Goal: Communication & Community: Share content

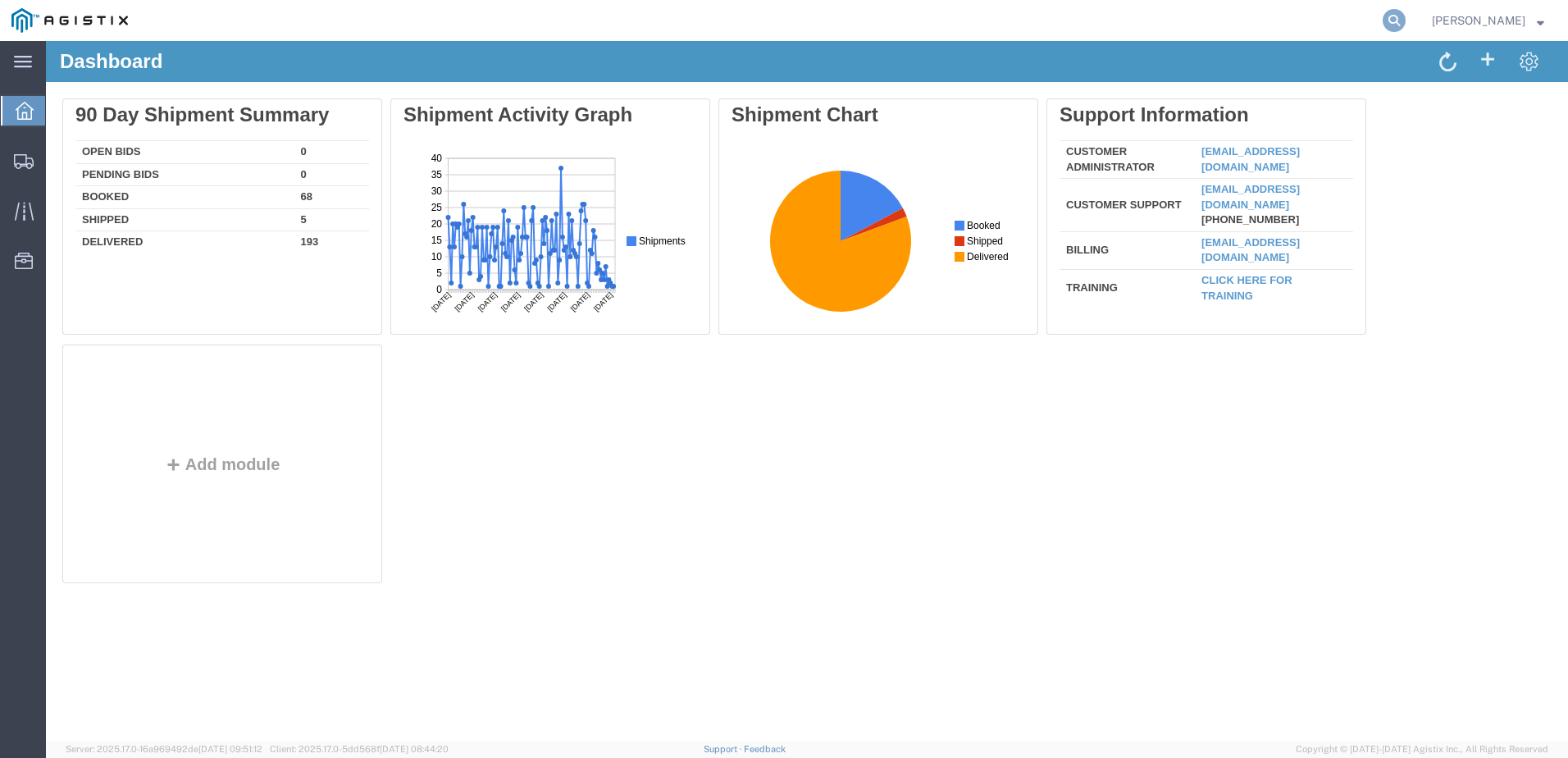
click at [1406, 16] on icon at bounding box center [1394, 20] width 23 height 23
click at [1013, 22] on input "search" at bounding box center [1134, 20] width 499 height 39
paste input "56458245"
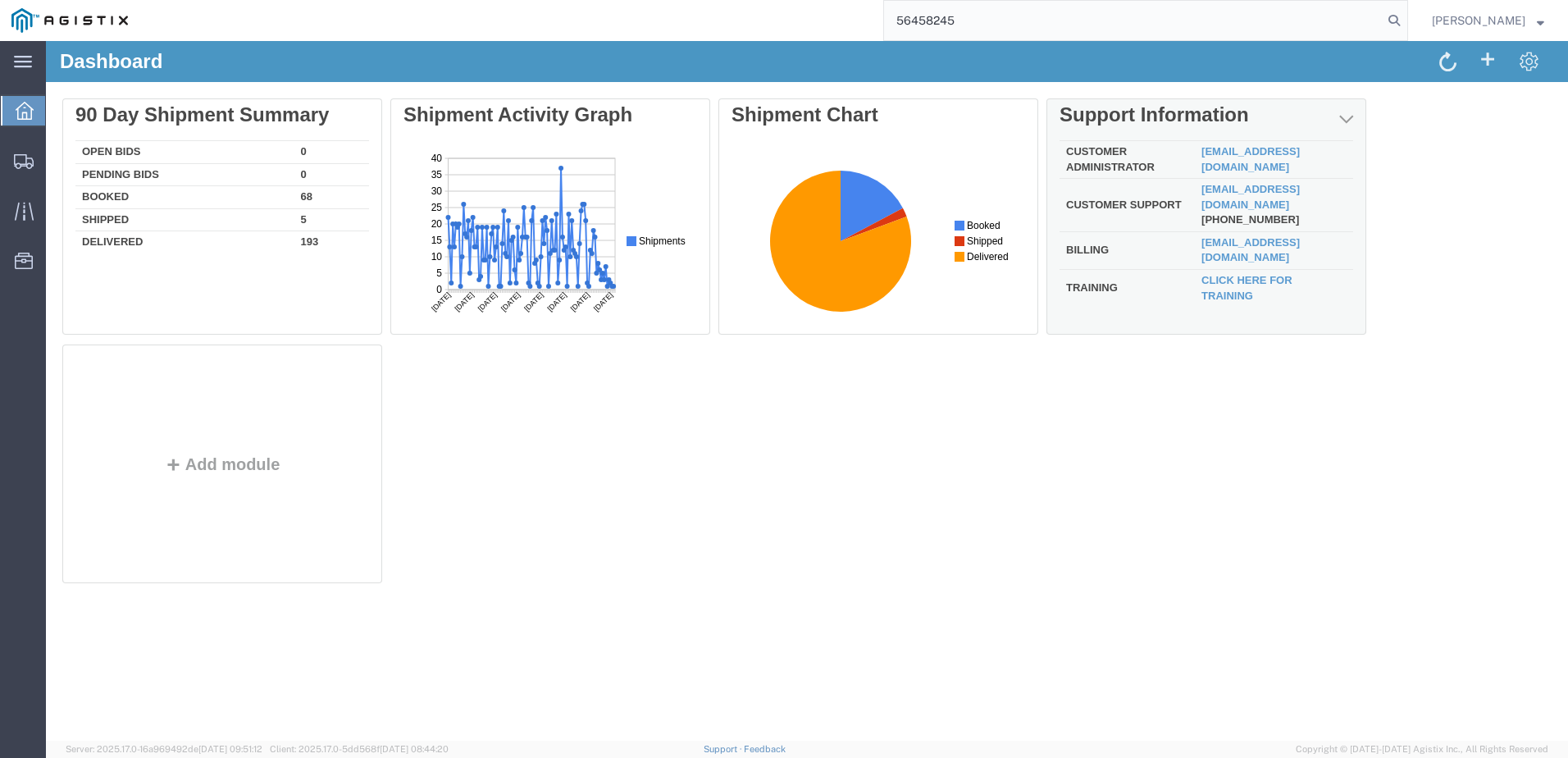
type input "56458245"
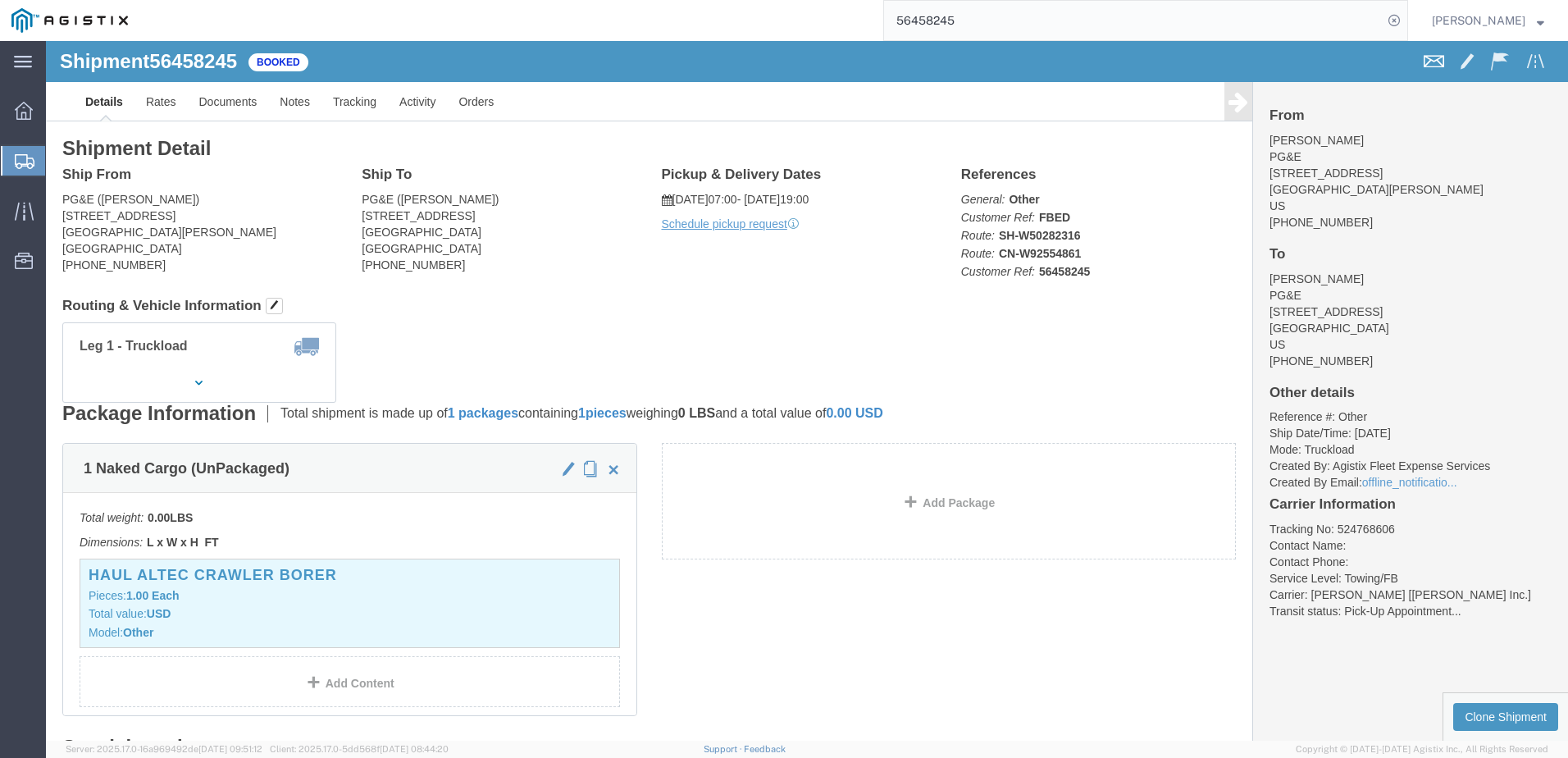
click span
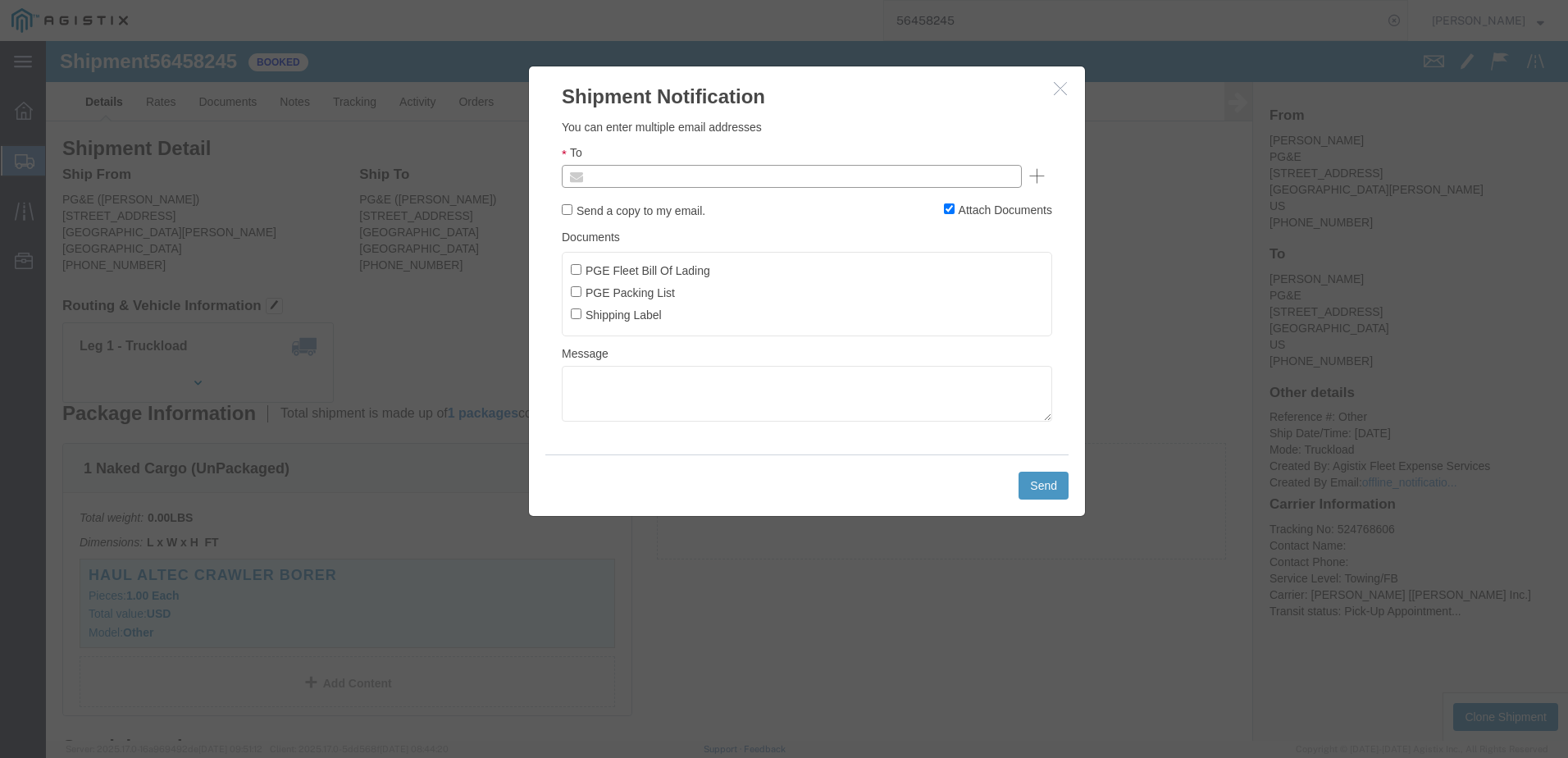
click input "text"
type input "[EMAIL_ADDRESS][DOMAIN_NAME]"
type input "Enter Email Address"
click ul
type input "[EMAIL_ADDRESS][DOMAIN_NAME]"
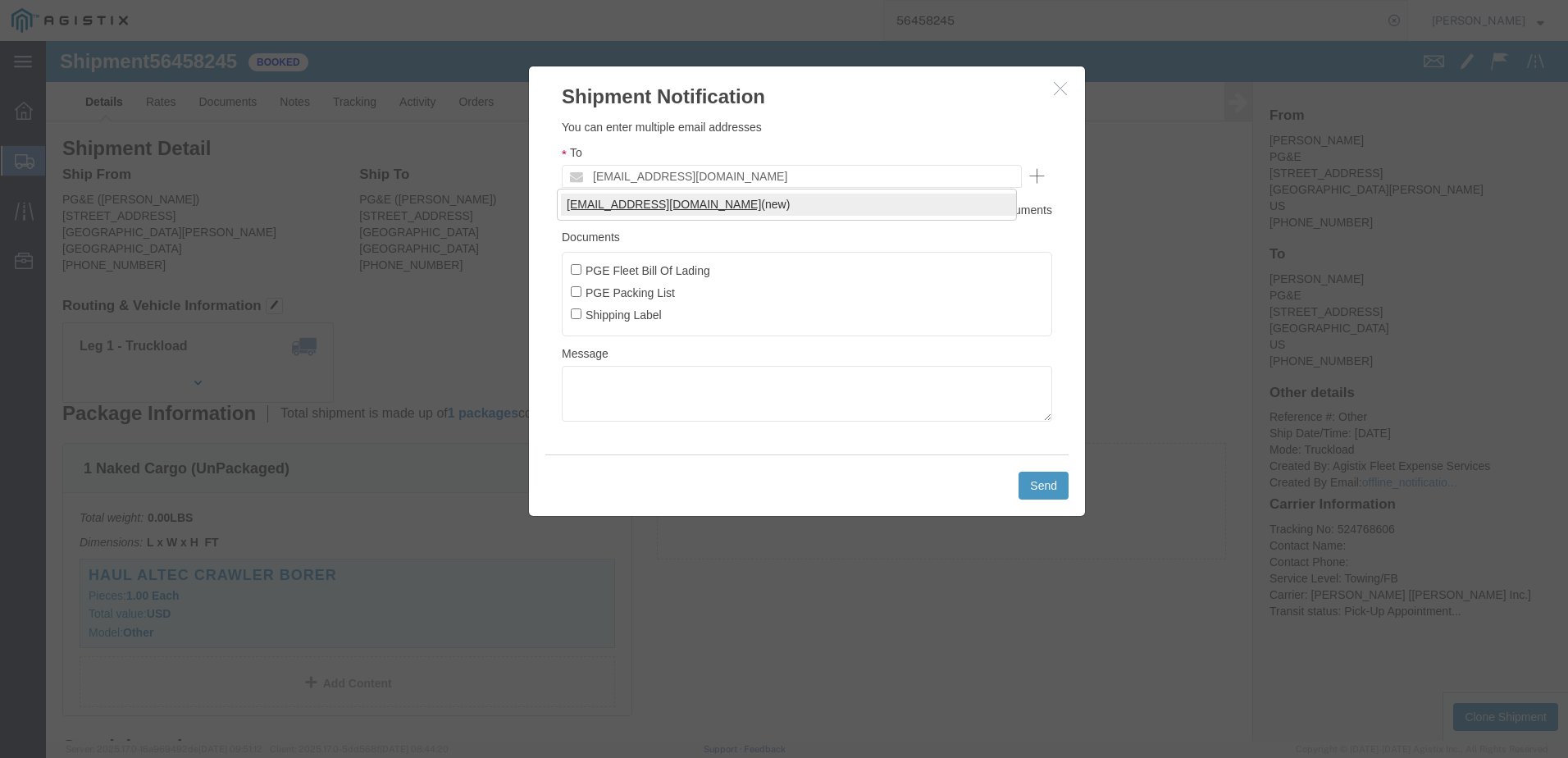
type input "[EMAIL_ADDRESS][DOMAIN_NAME]"
click input "PGE Fleet Bill Of Lading"
checkbox input "true"
click button "Send"
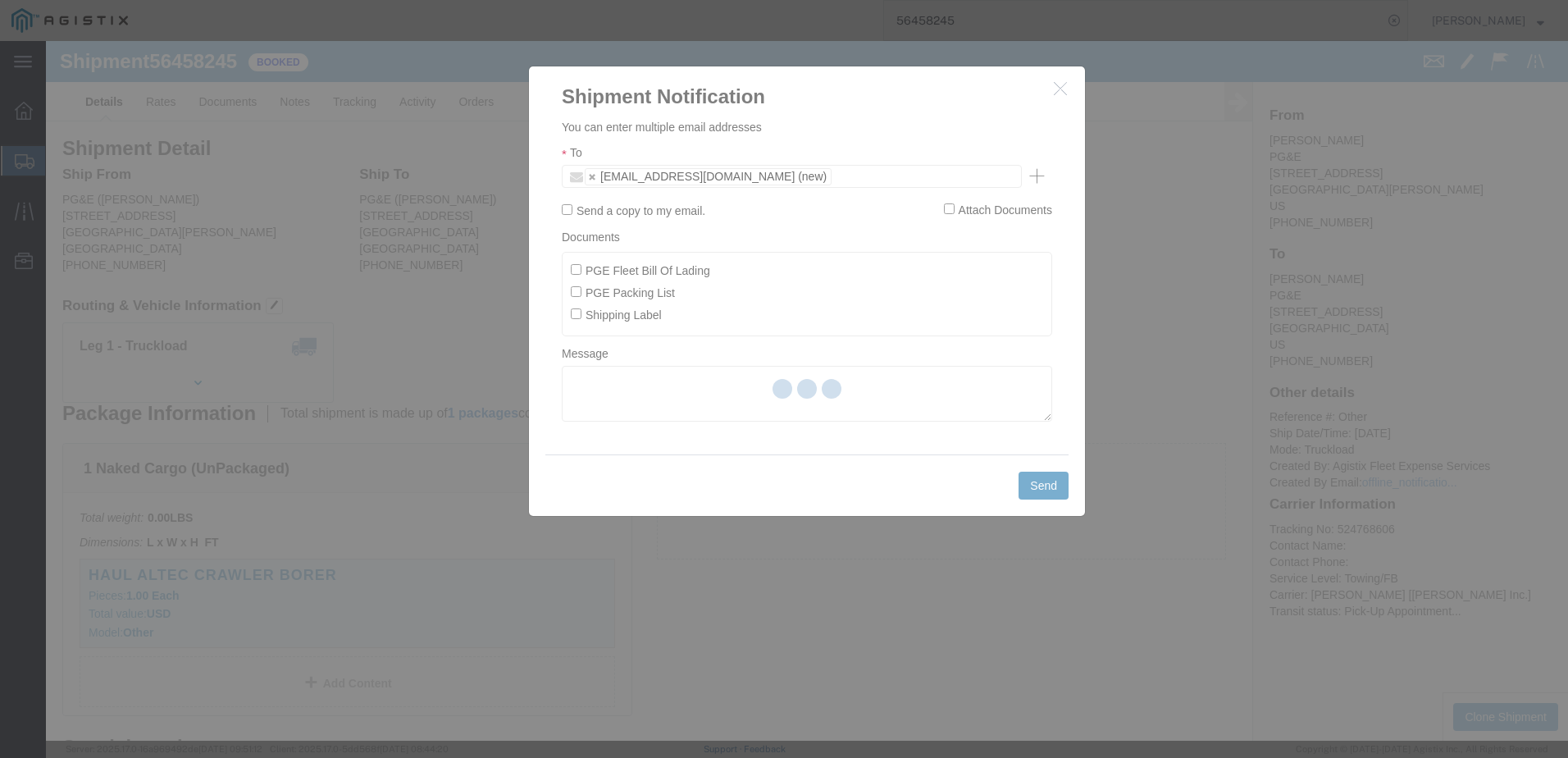
checkbox input "false"
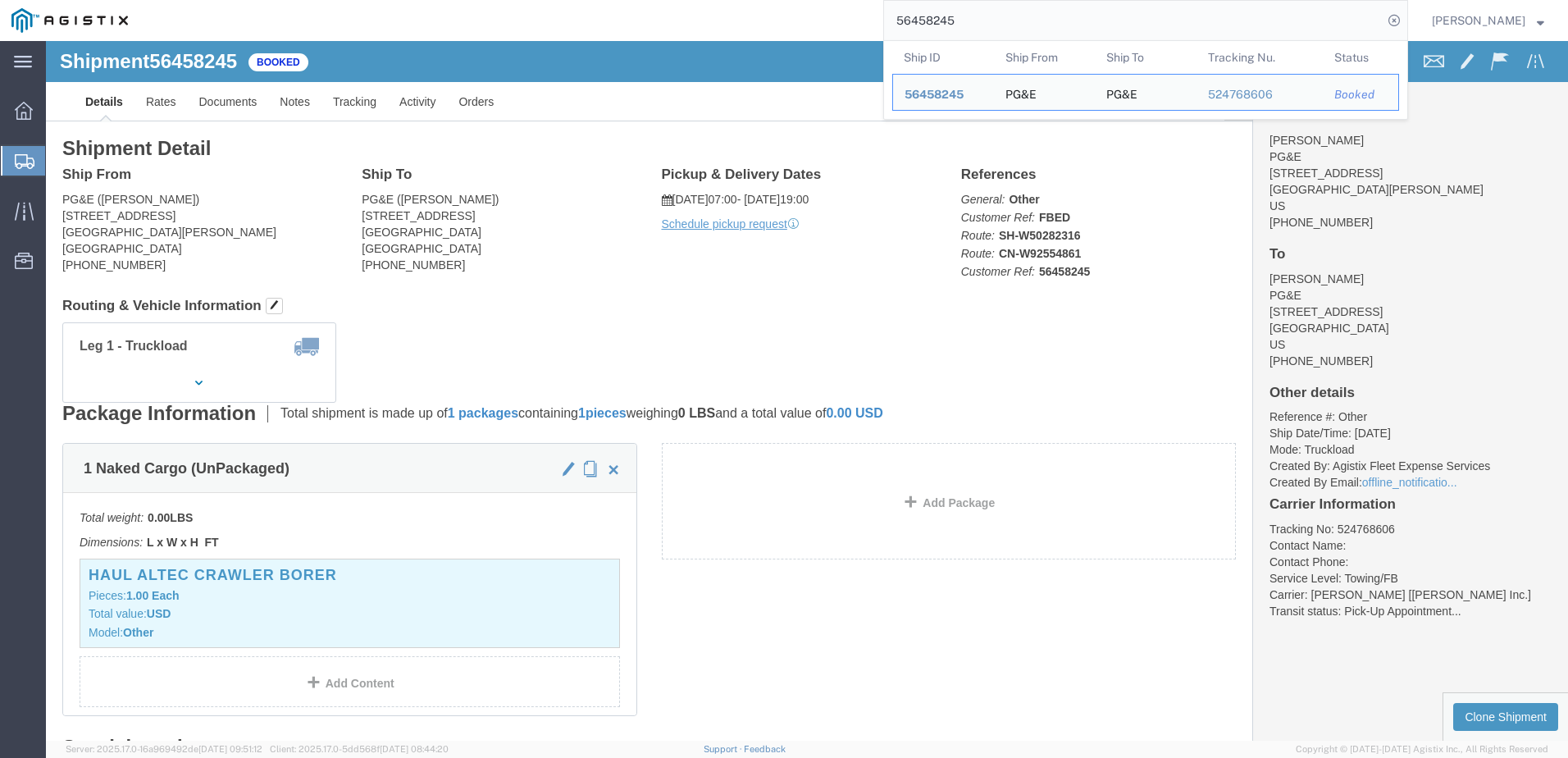
drag, startPoint x: 1047, startPoint y: 17, endPoint x: 890, endPoint y: 28, distance: 157.4
click at [890, 28] on div "56458245 Ship ID Ship From Ship To Tracking Nu. Status Ship ID 56458245 Ship Fr…" at bounding box center [773, 20] width 1269 height 41
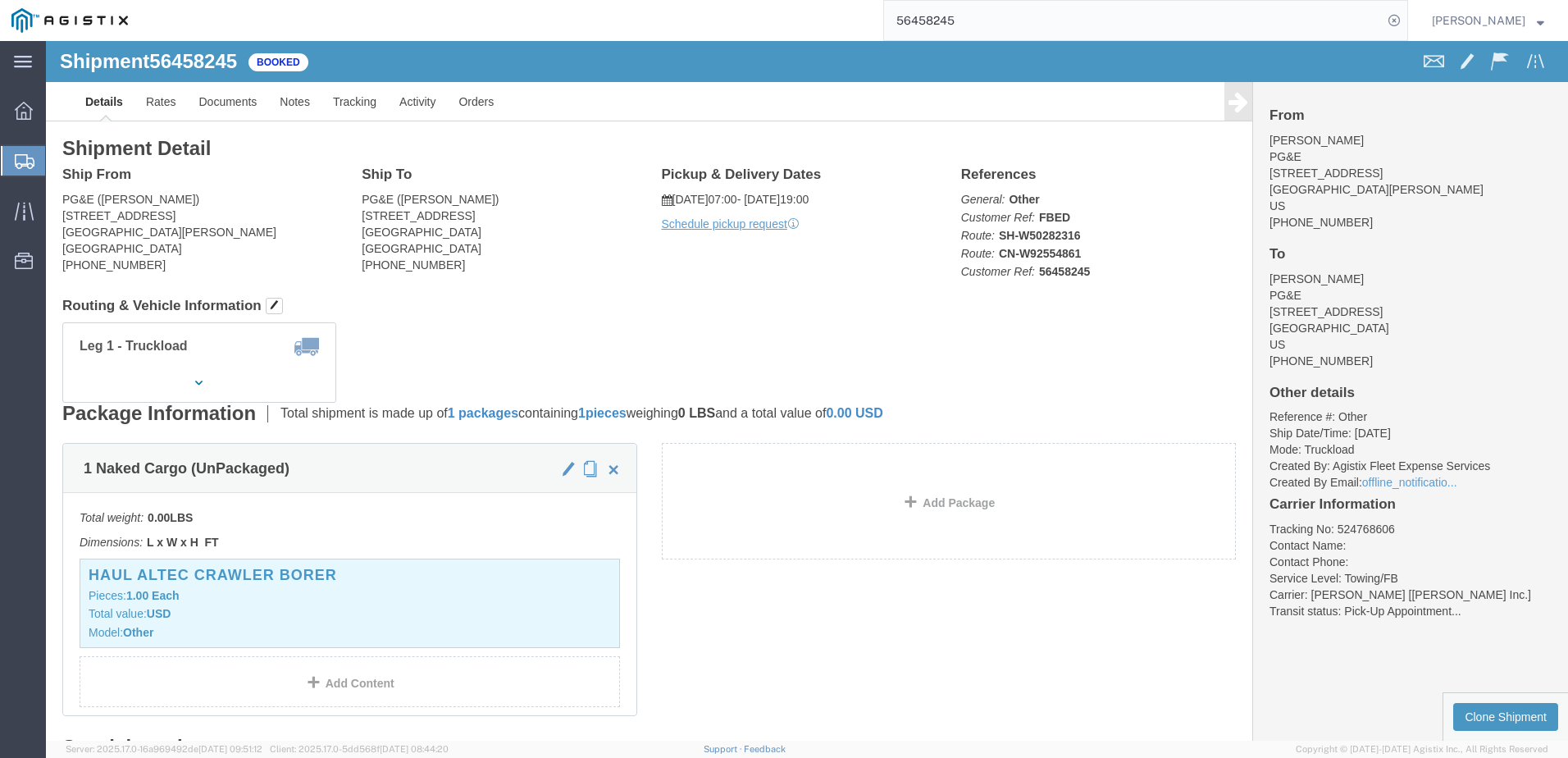
paste input "9280"
type input "56459280"
click span
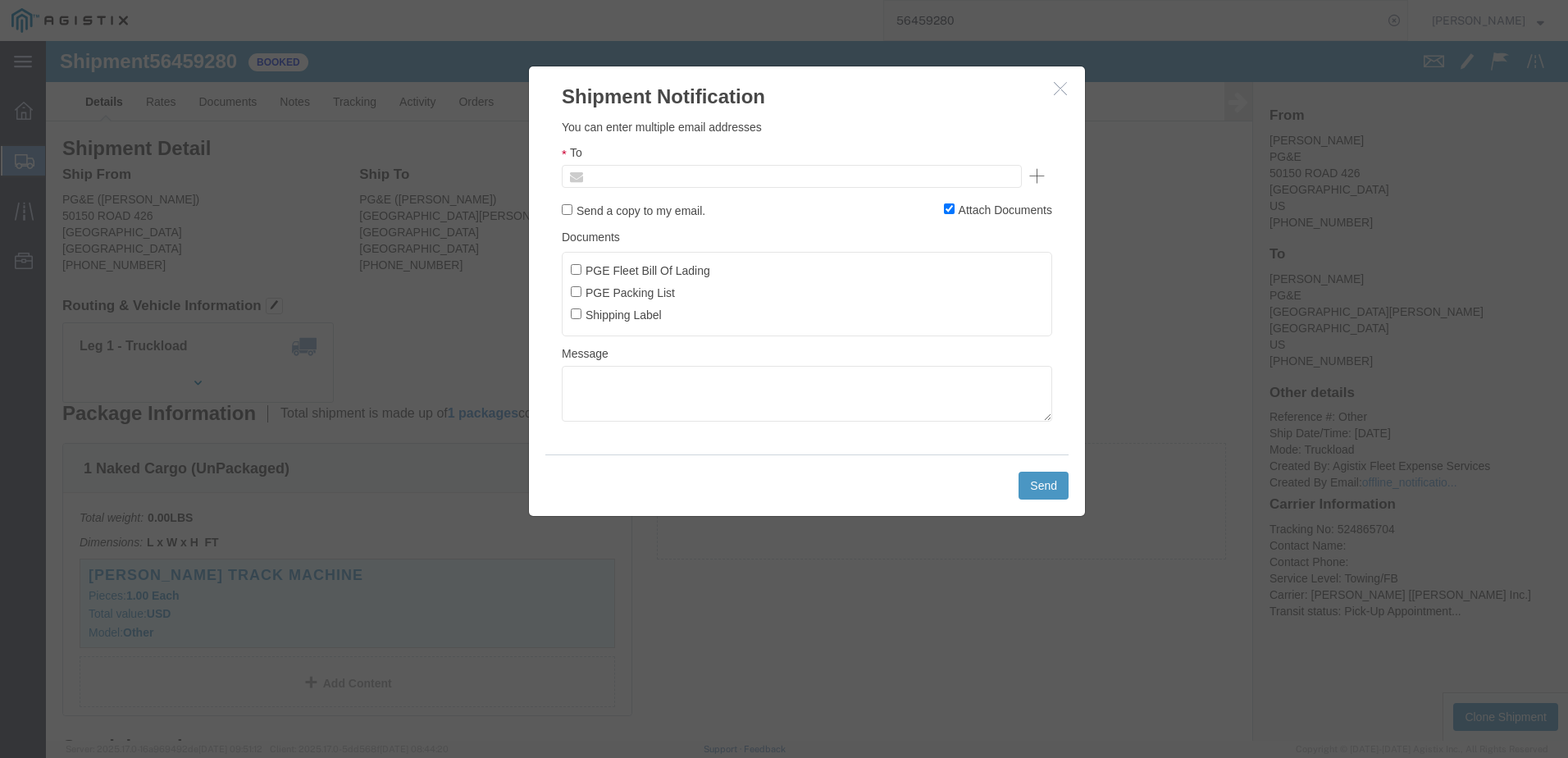
click input "text"
type input "K"
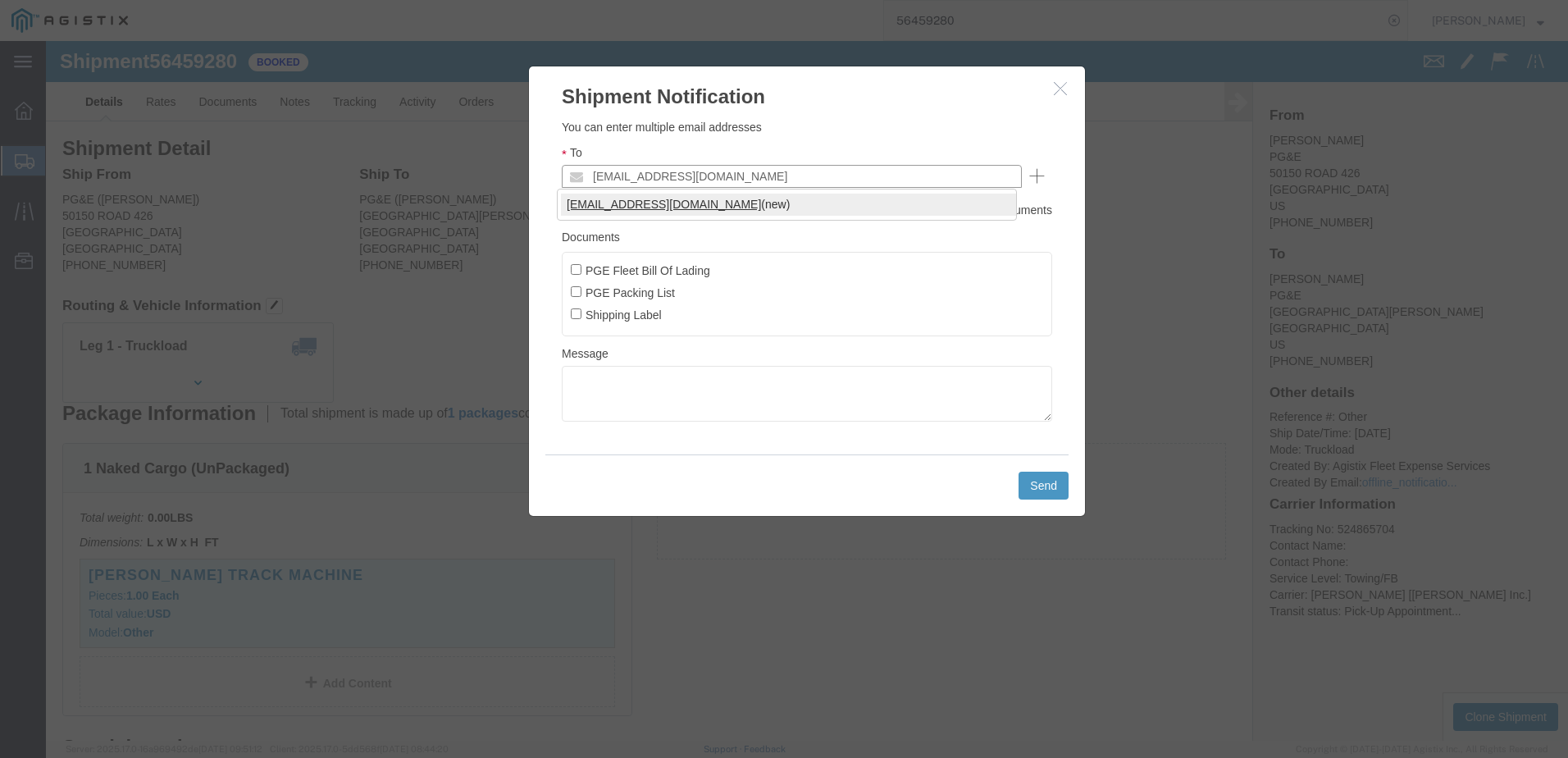
type input "[EMAIL_ADDRESS][DOMAIN_NAME]"
click input "PGE Fleet Bill Of Lading"
checkbox input "true"
click button "Send"
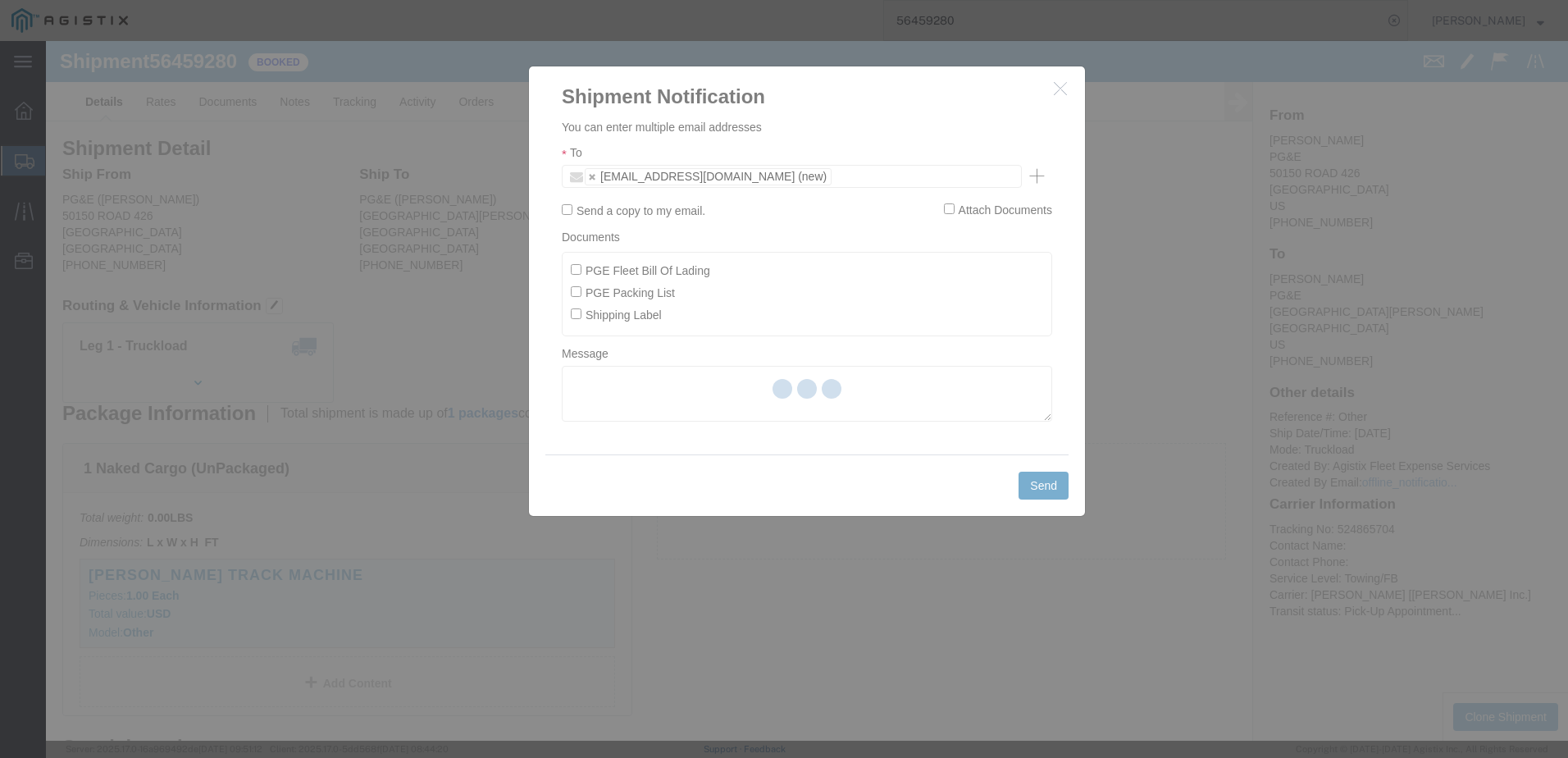
checkbox input "false"
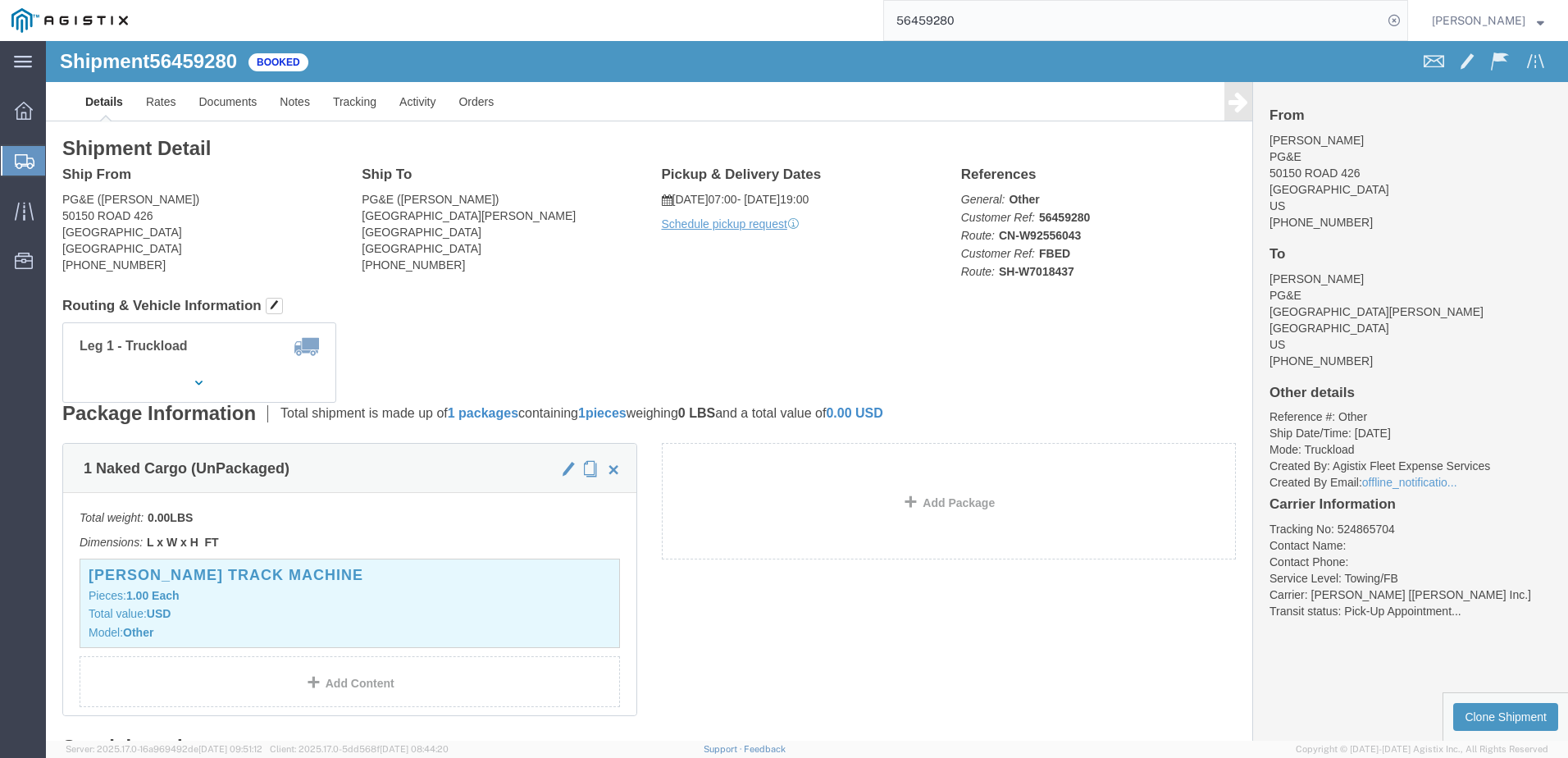
click span
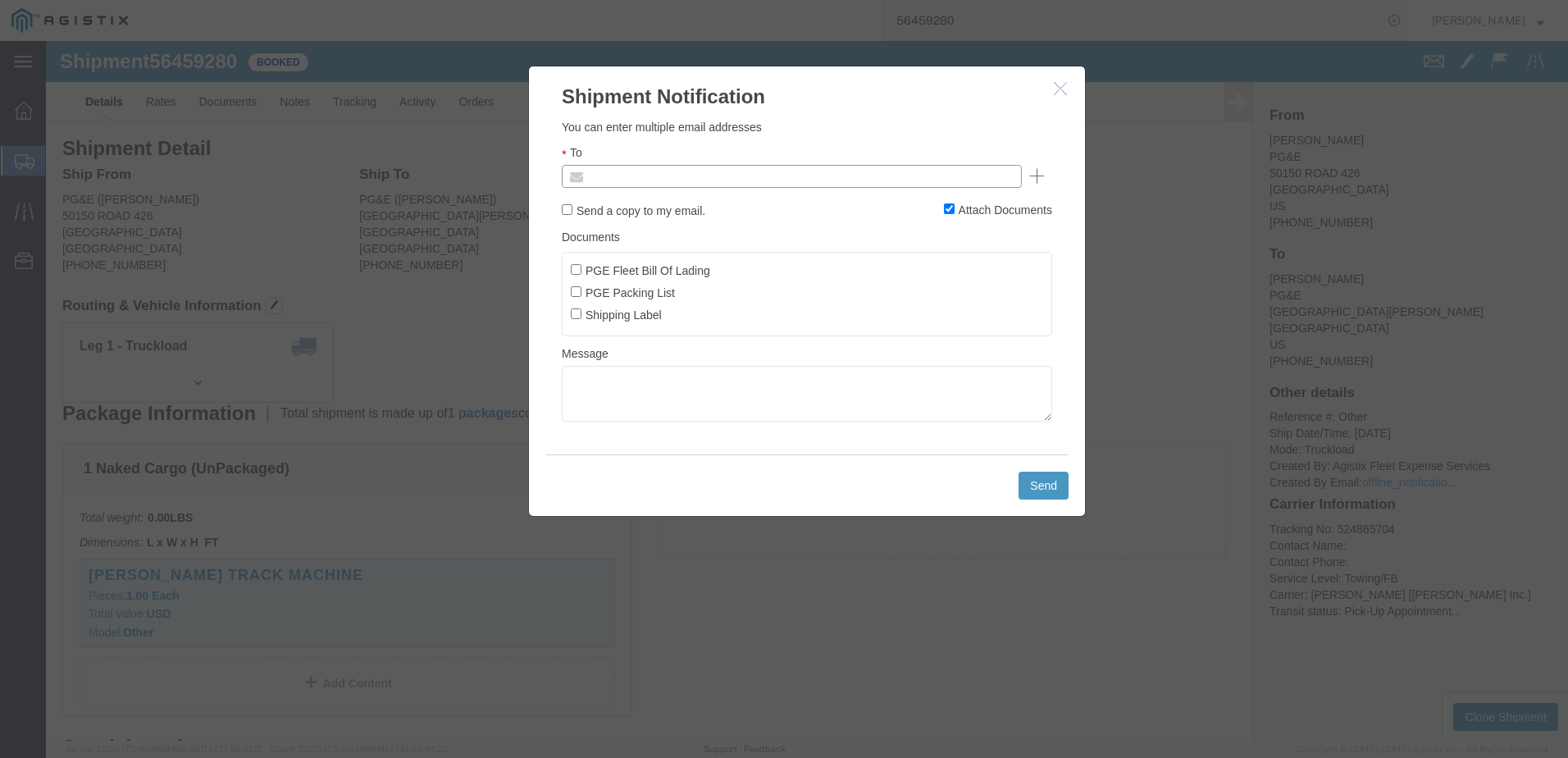
click input "text"
type input "[EMAIL_ADDRESS][DOMAIN_NAME]"
click input "PGE Fleet Bill Of Lading"
checkbox input "true"
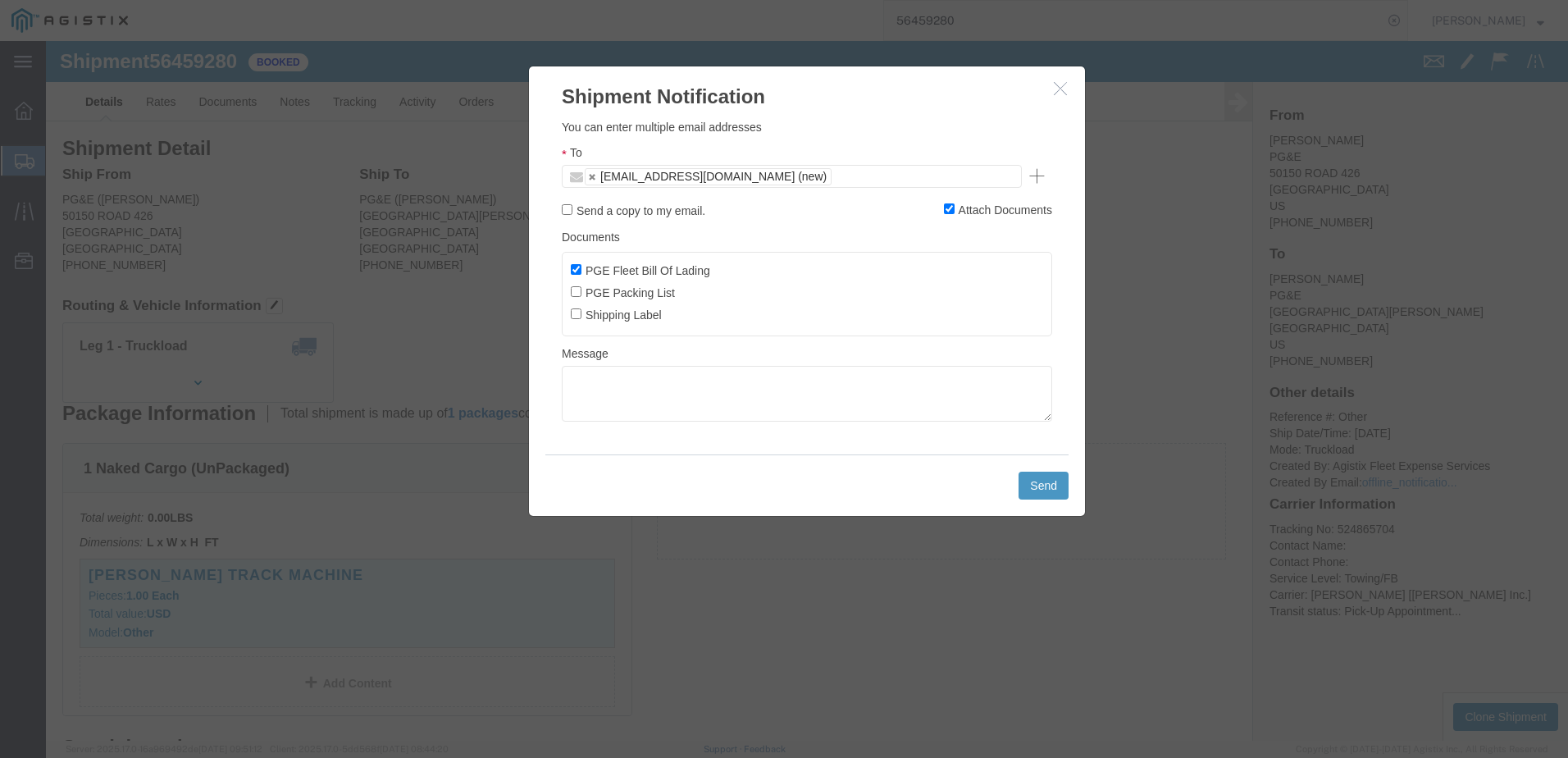
click icon "button"
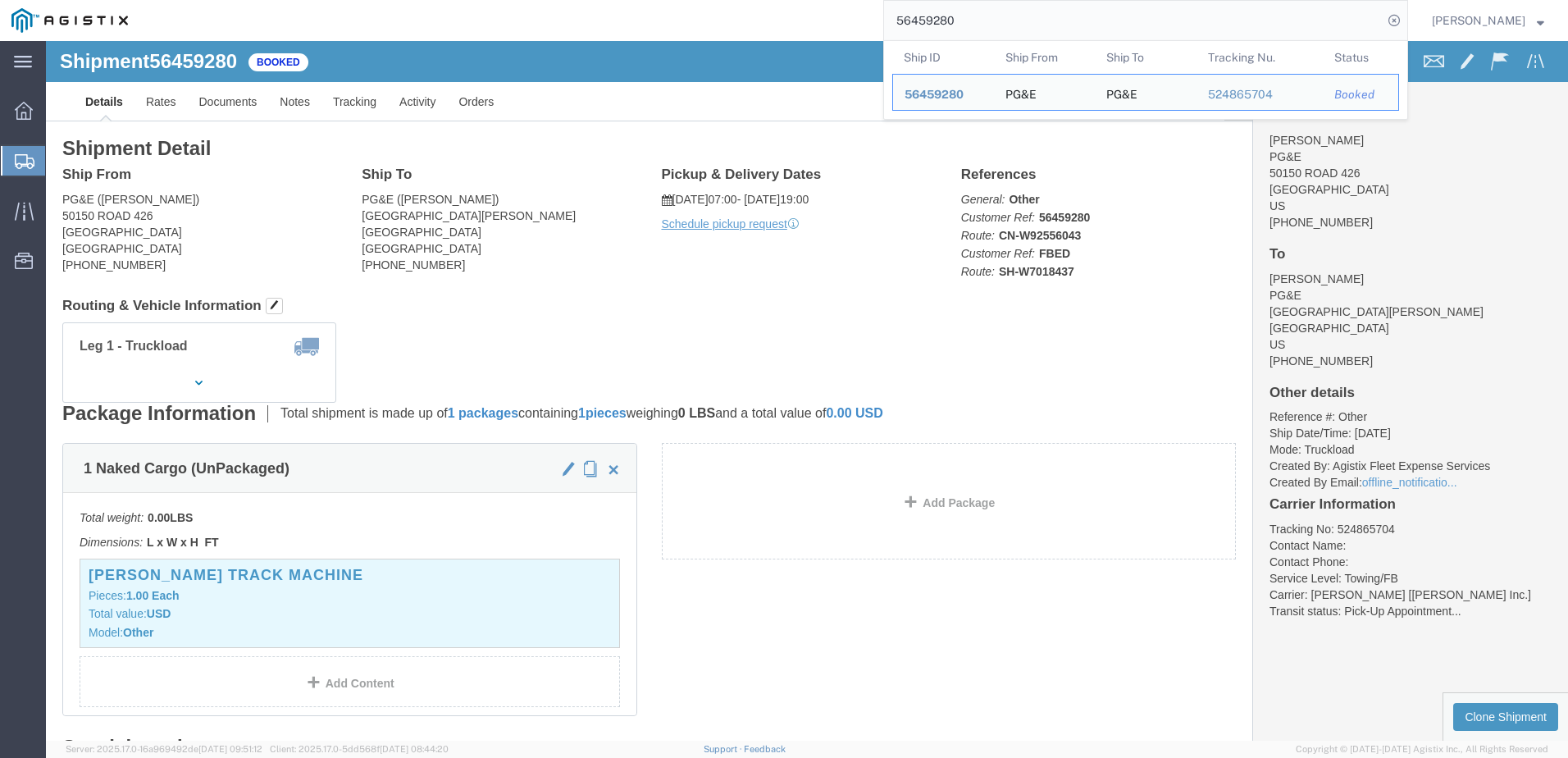
drag, startPoint x: 1002, startPoint y: 20, endPoint x: 920, endPoint y: 28, distance: 82.4
click at [924, 26] on input "56459280" at bounding box center [1134, 20] width 499 height 39
paste input "2727"
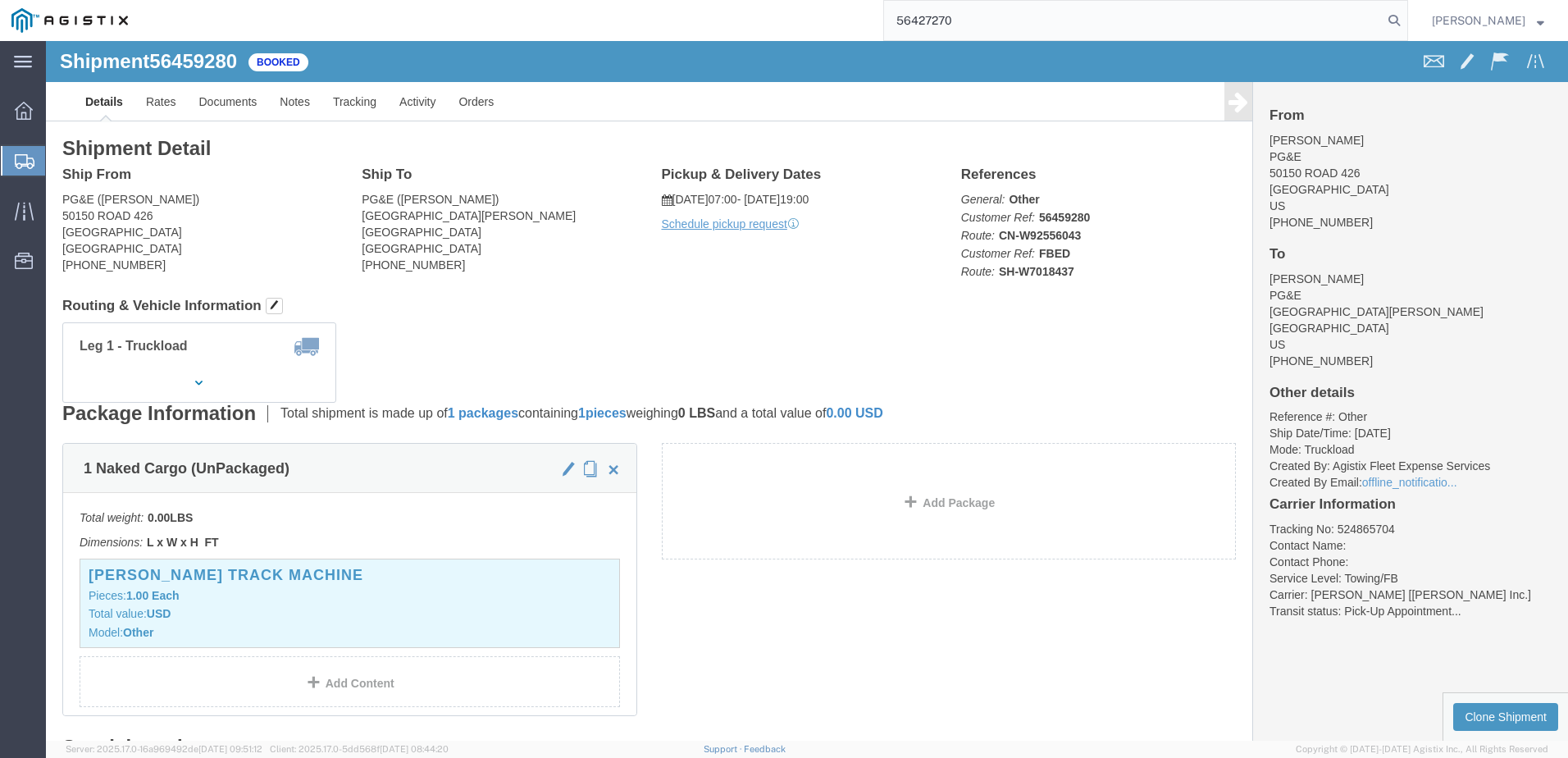
type input "56427270"
click span
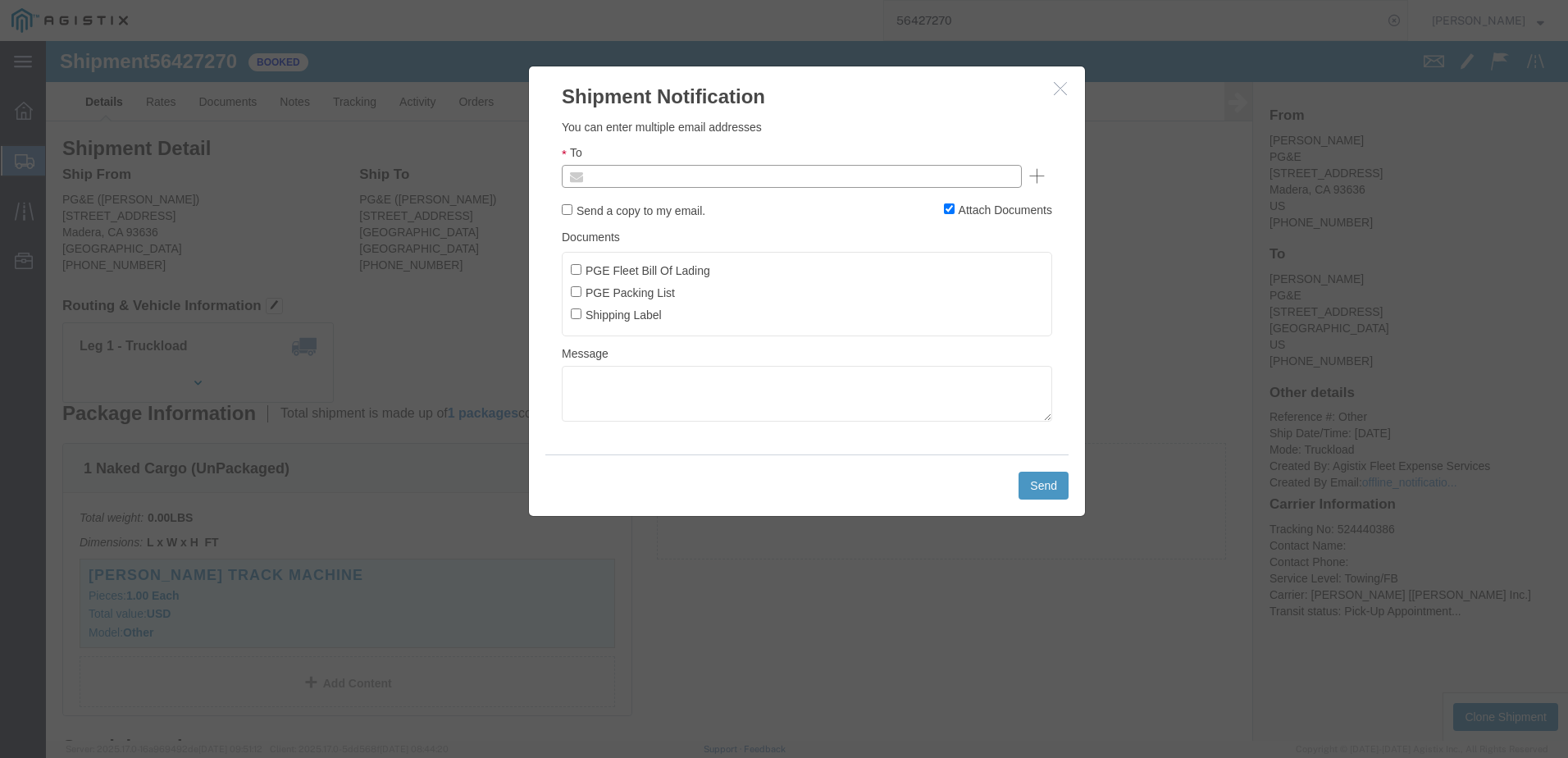
click input "text"
type input "[EMAIL_ADDRESS][DOMAIN_NAME]"
click label "PGE Fleet Bill Of Lading"
click input "PGE Fleet Bill Of Lading"
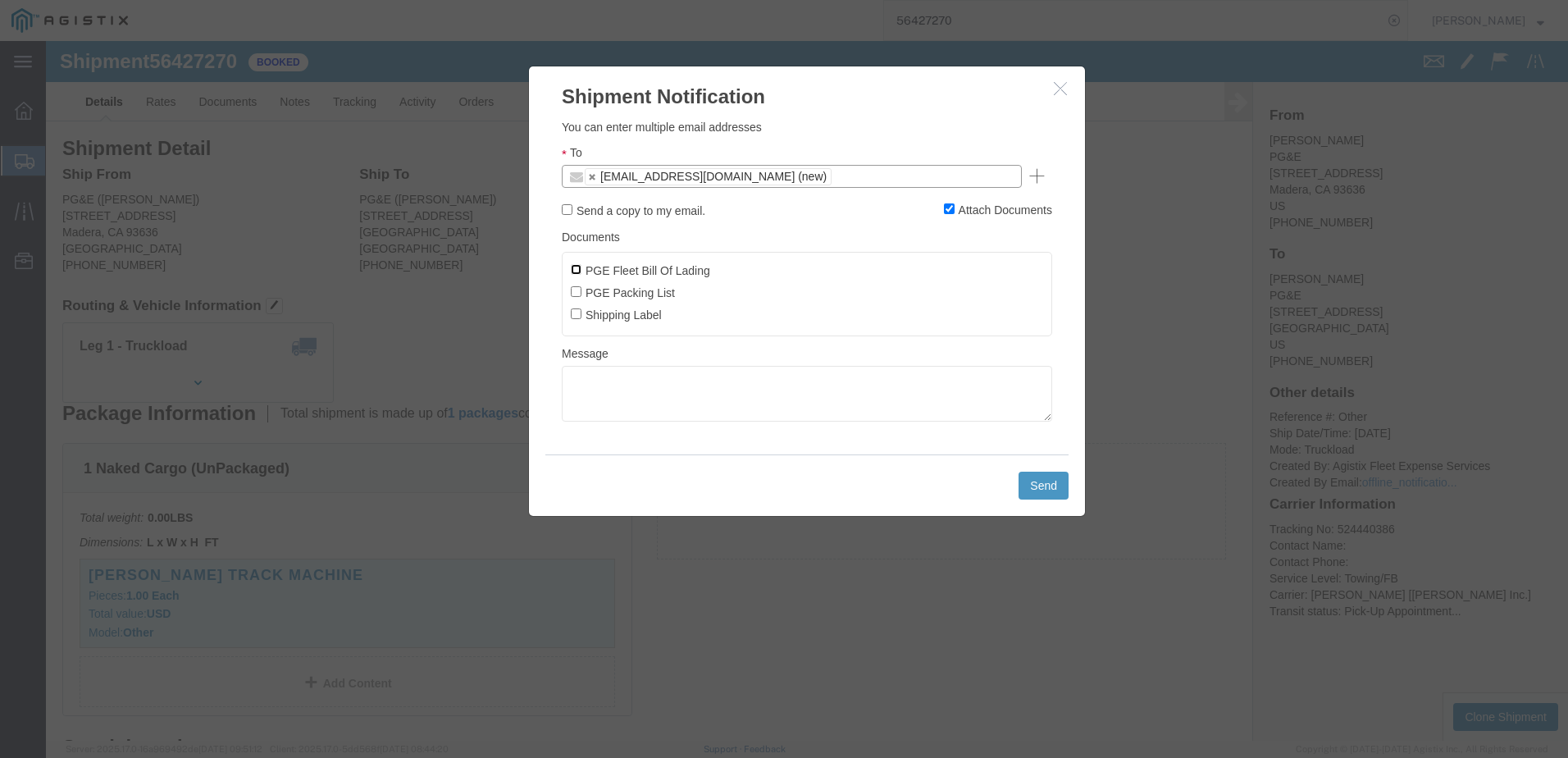
checkbox input "true"
click button "Send"
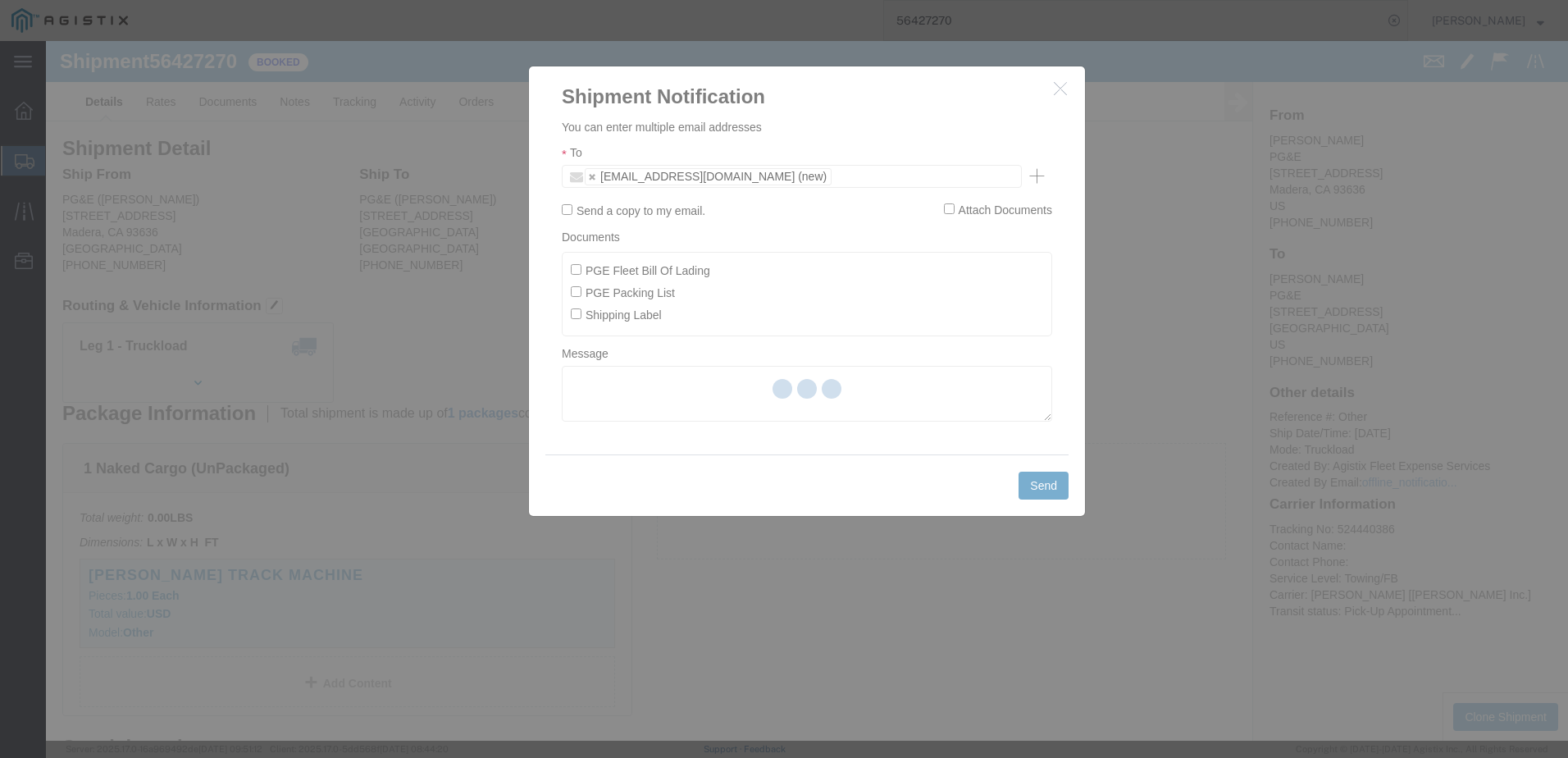
checkbox input "false"
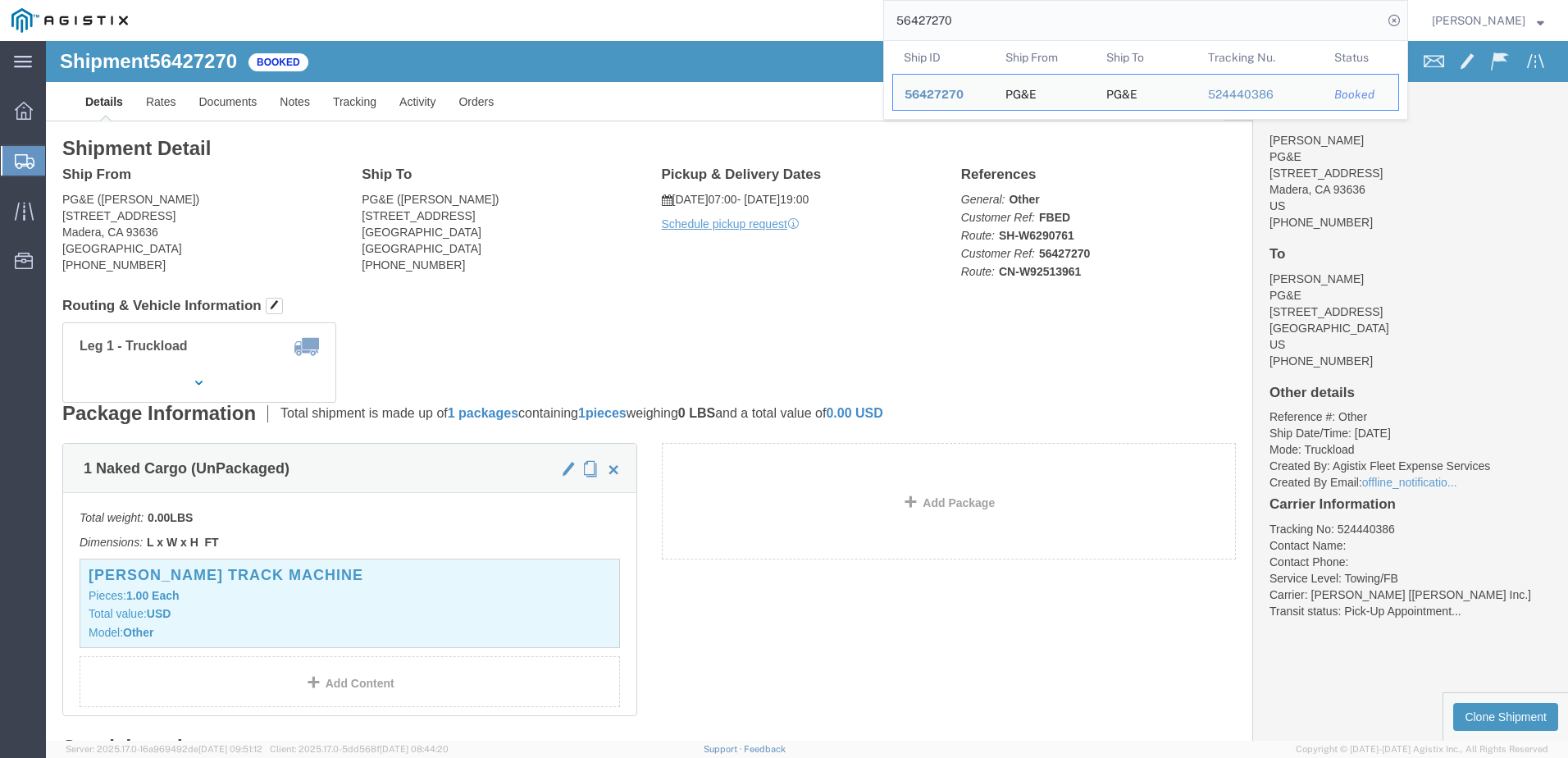
drag, startPoint x: 1028, startPoint y: 24, endPoint x: 909, endPoint y: 28, distance: 119.1
click at [909, 28] on div "56427270 Ship ID Ship From Ship To Tracking Nu. Status Ship ID 56427270 Ship Fr…" at bounding box center [773, 20] width 1269 height 41
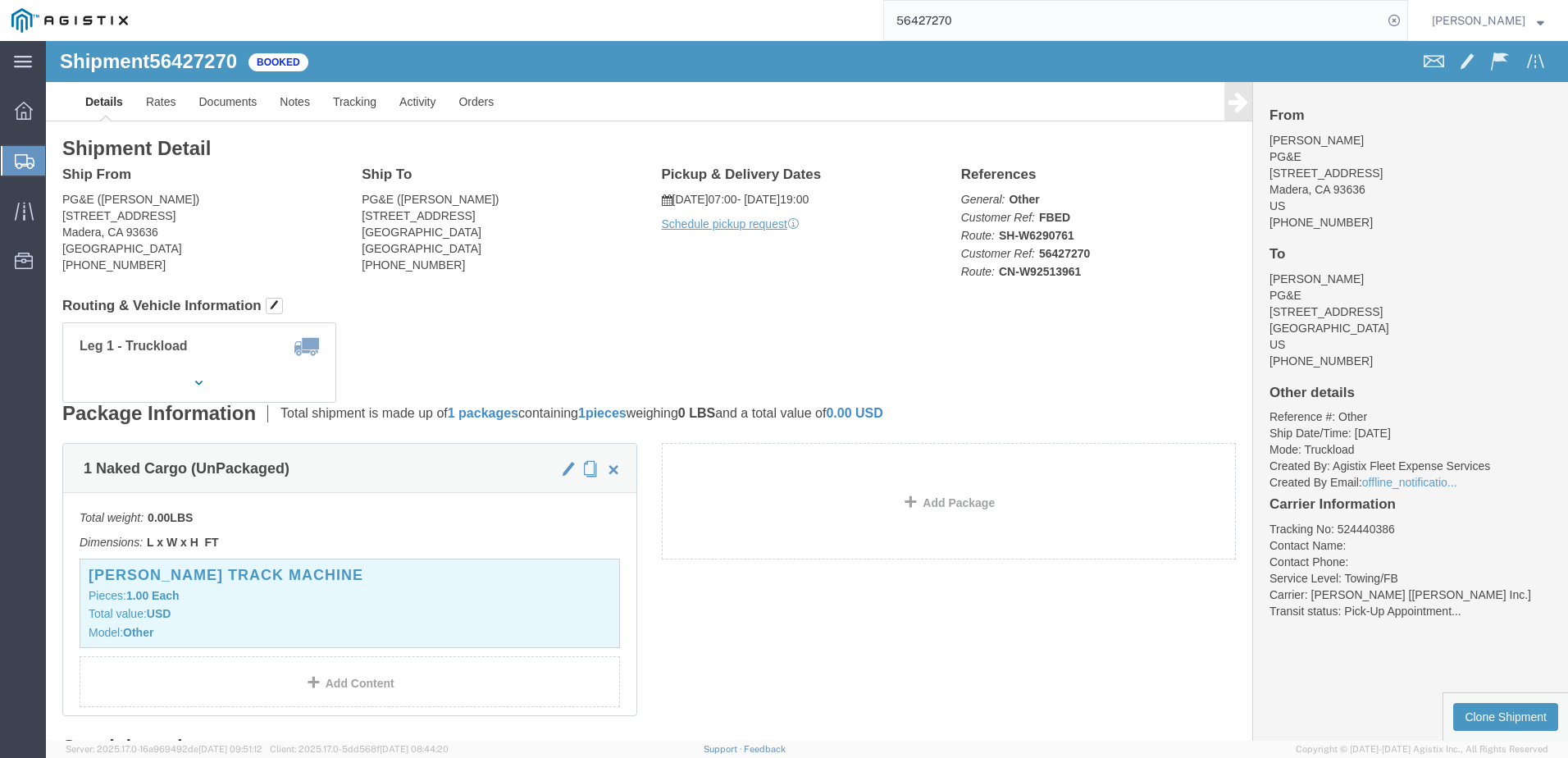
paste input "92"
type input "56427292"
click span
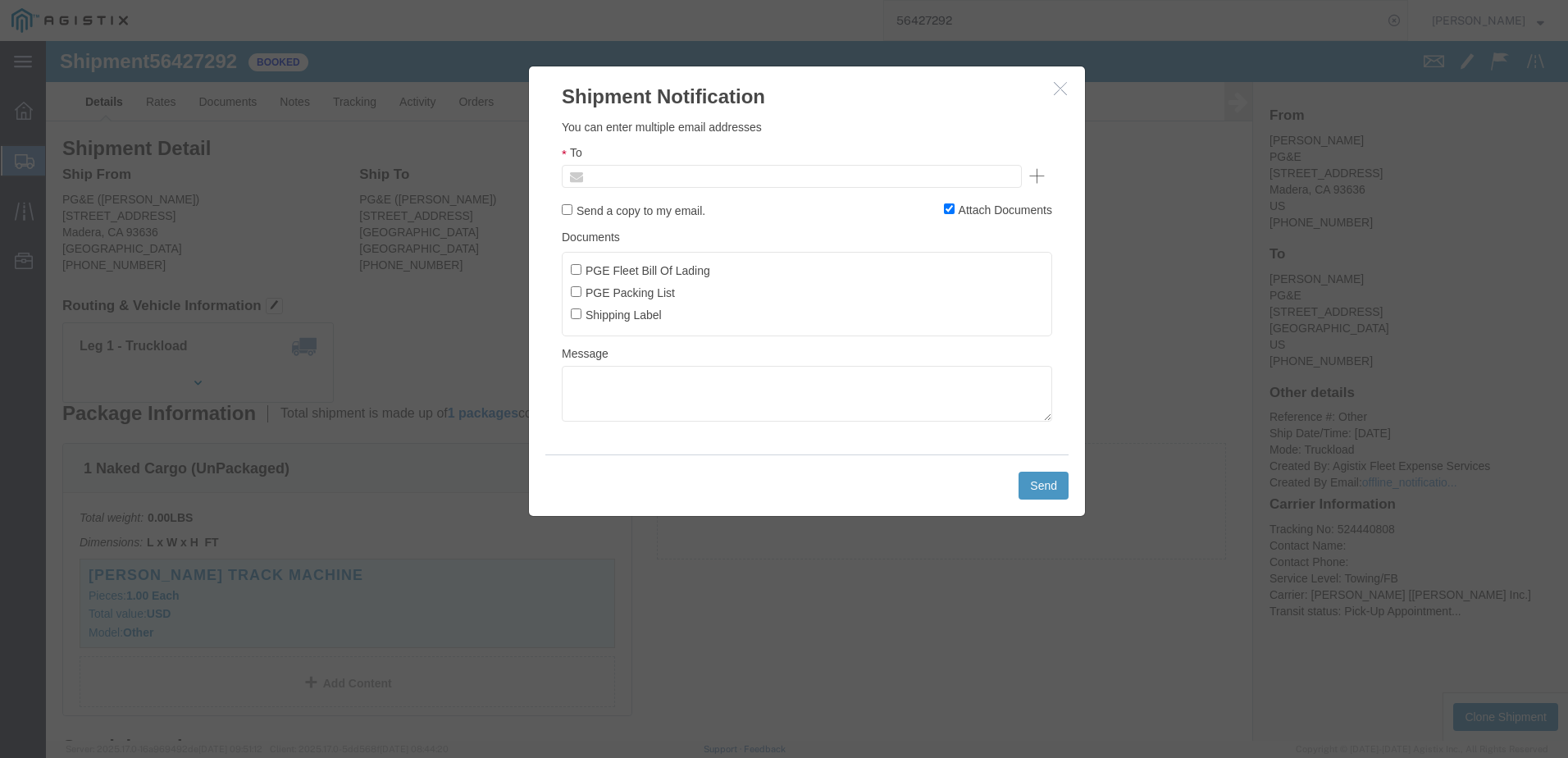
click input "text"
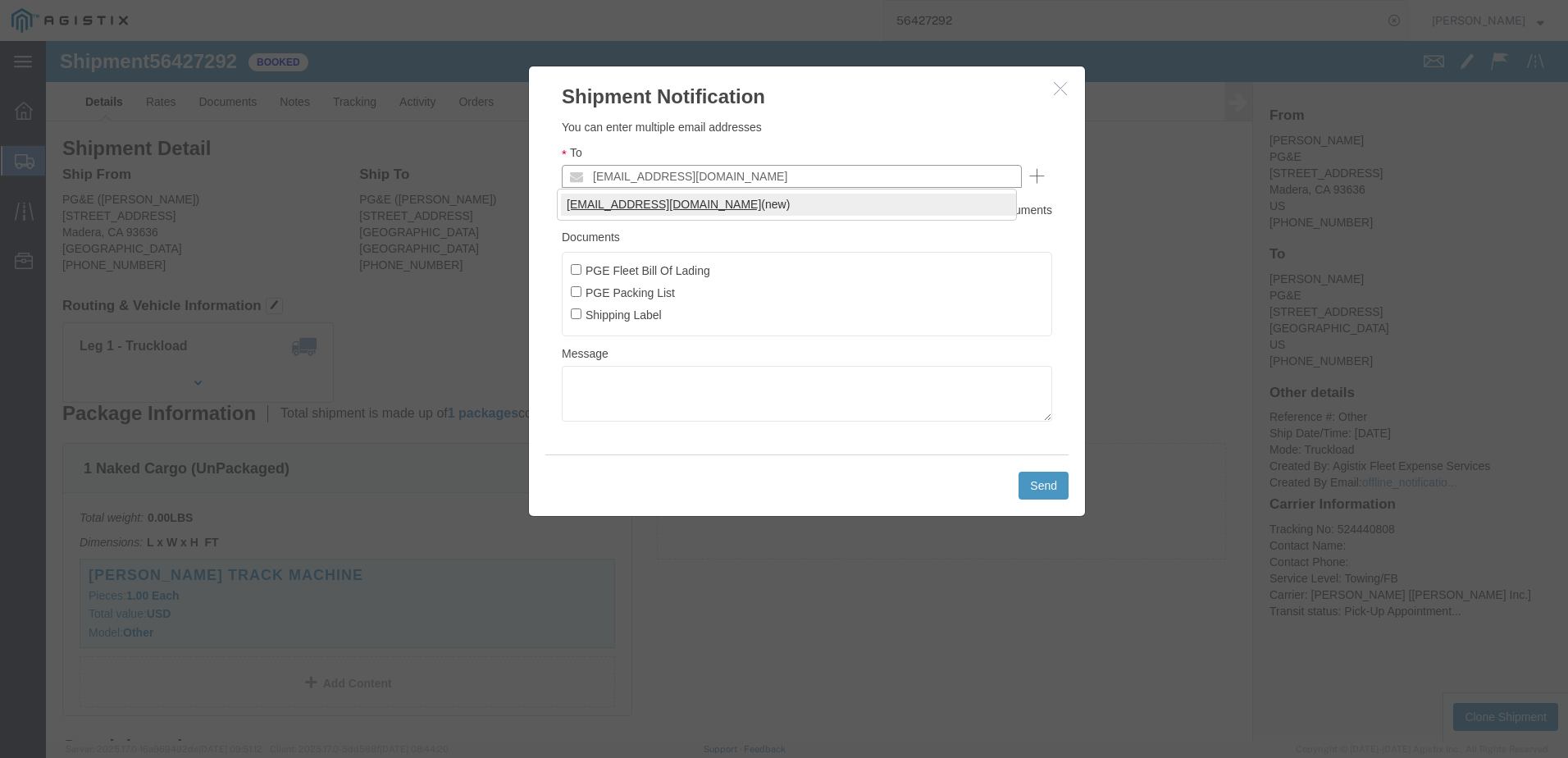
type input "[EMAIL_ADDRESS][DOMAIN_NAME]"
click input "PGE Fleet Bill Of Lading"
checkbox input "true"
click button "Send"
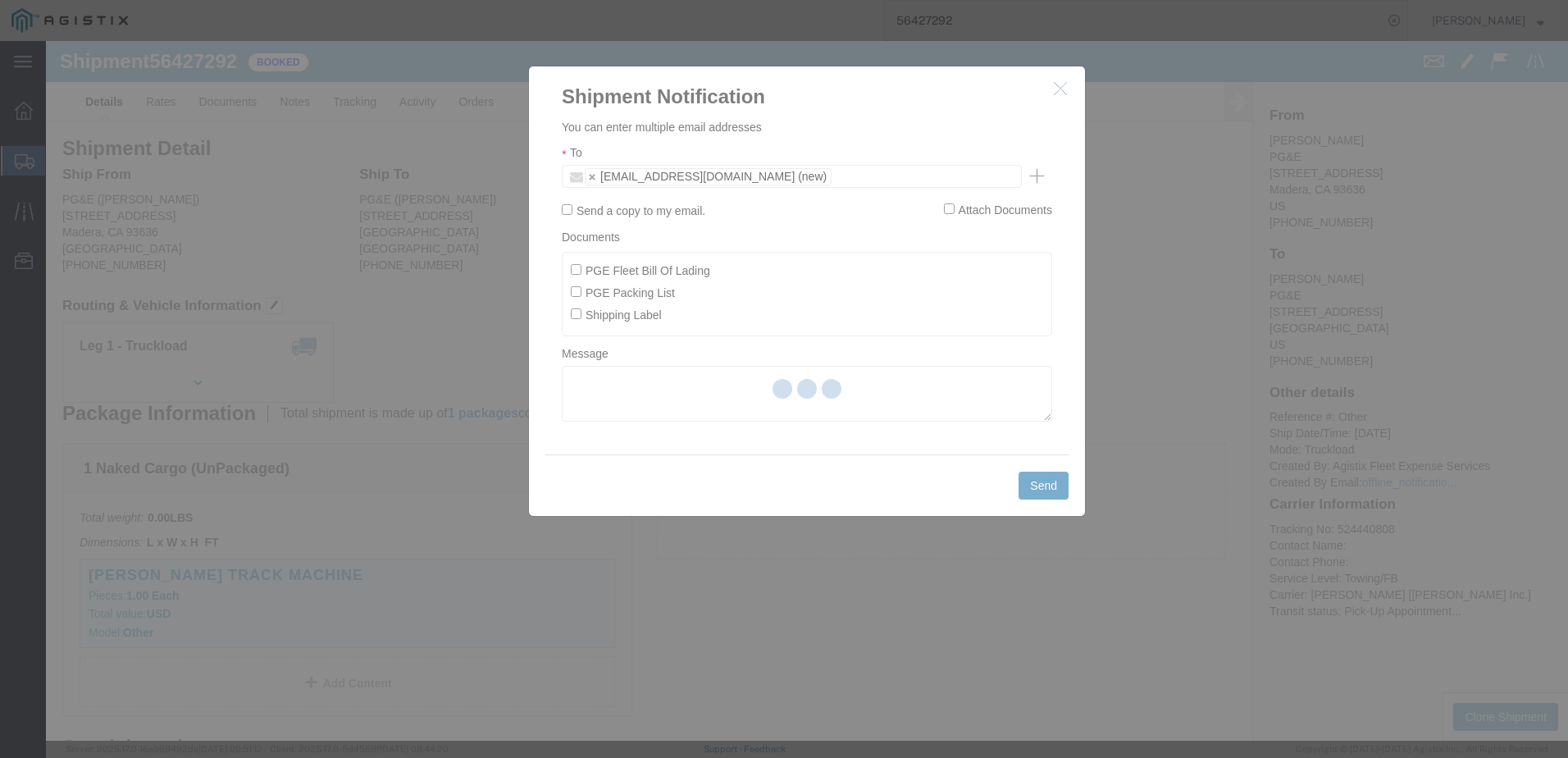
checkbox input "false"
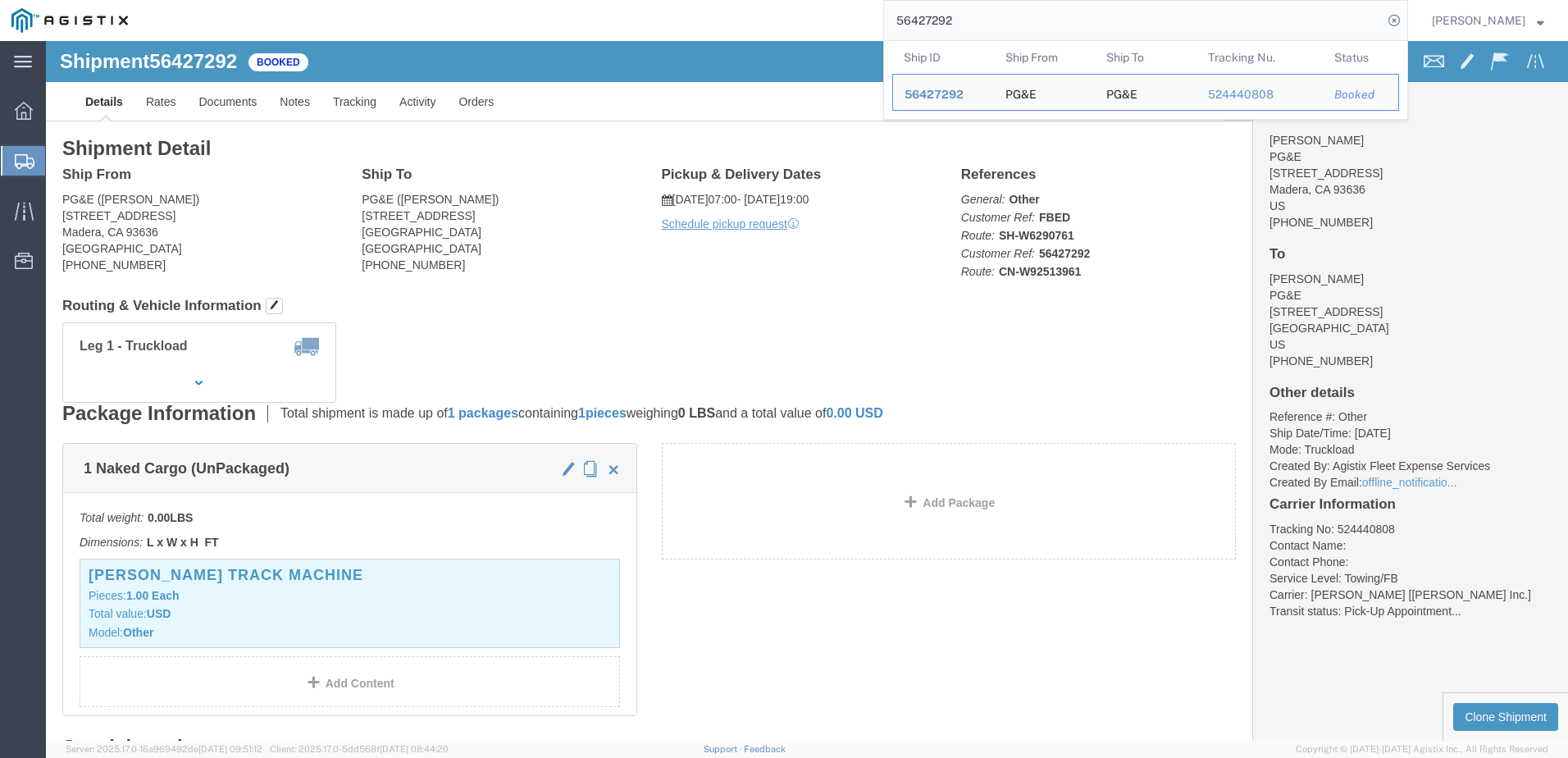
drag, startPoint x: 1002, startPoint y: 17, endPoint x: 854, endPoint y: 26, distance: 148.3
click at [852, 26] on div "56427292 Ship ID Ship From Ship To Tracking Nu. Status Ship ID 56427292 Ship Fr…" at bounding box center [773, 20] width 1269 height 41
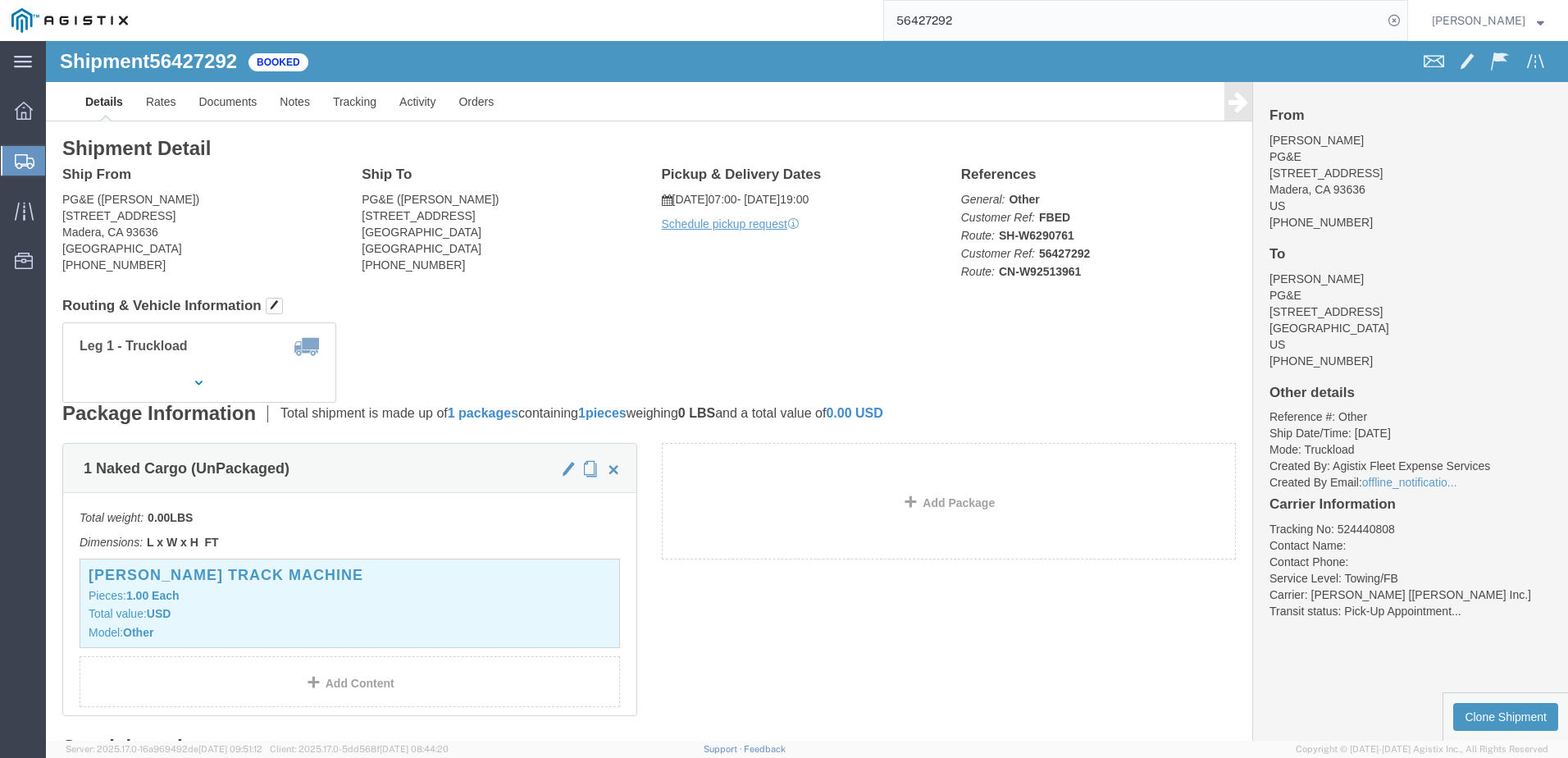
paste input "526710"
type input "56526710"
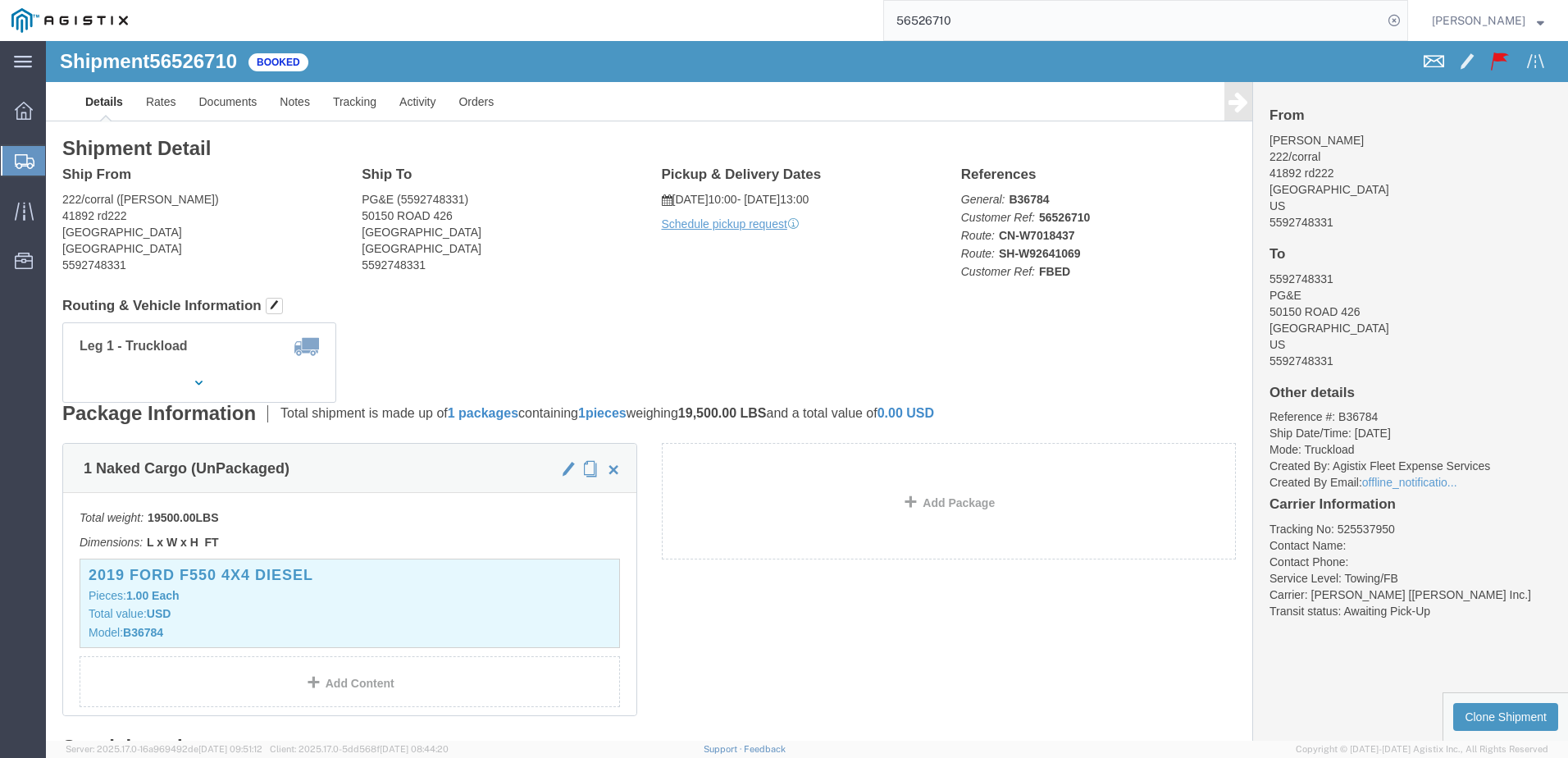
click span
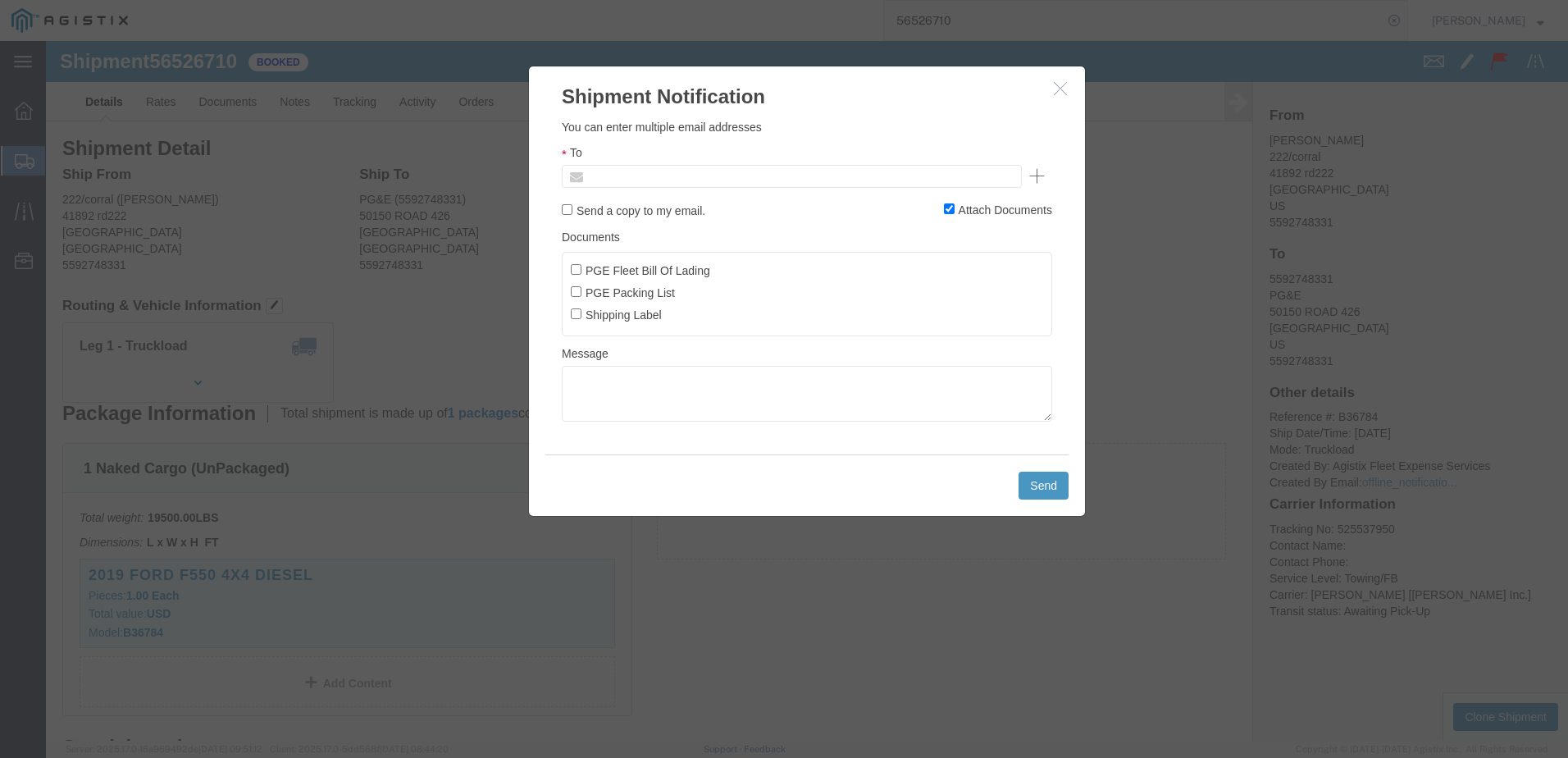
click input "text"
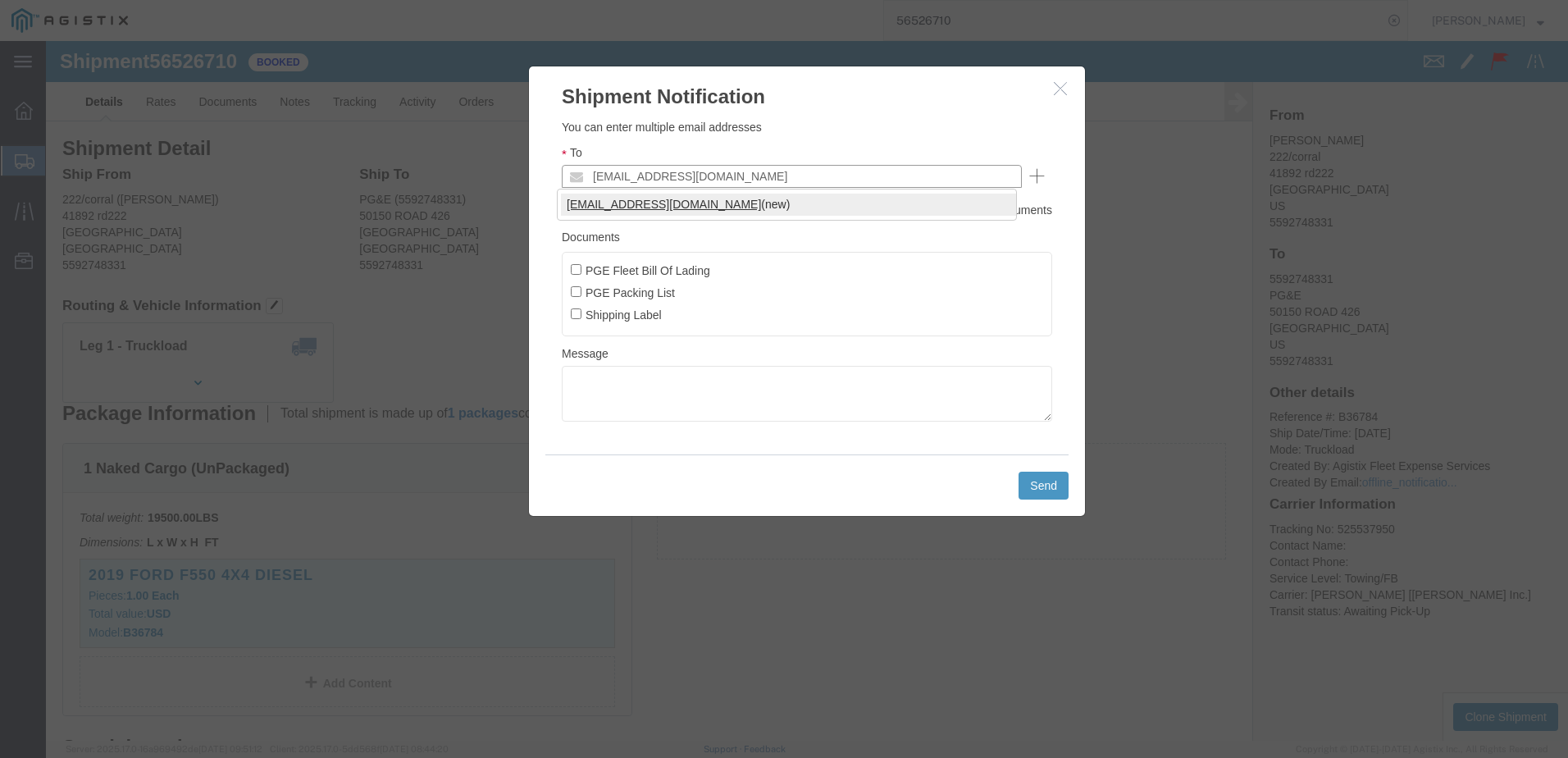
type input "[EMAIL_ADDRESS][DOMAIN_NAME]"
click label "PGE Fleet Bill Of Lading"
click input "PGE Fleet Bill Of Lading"
checkbox input "true"
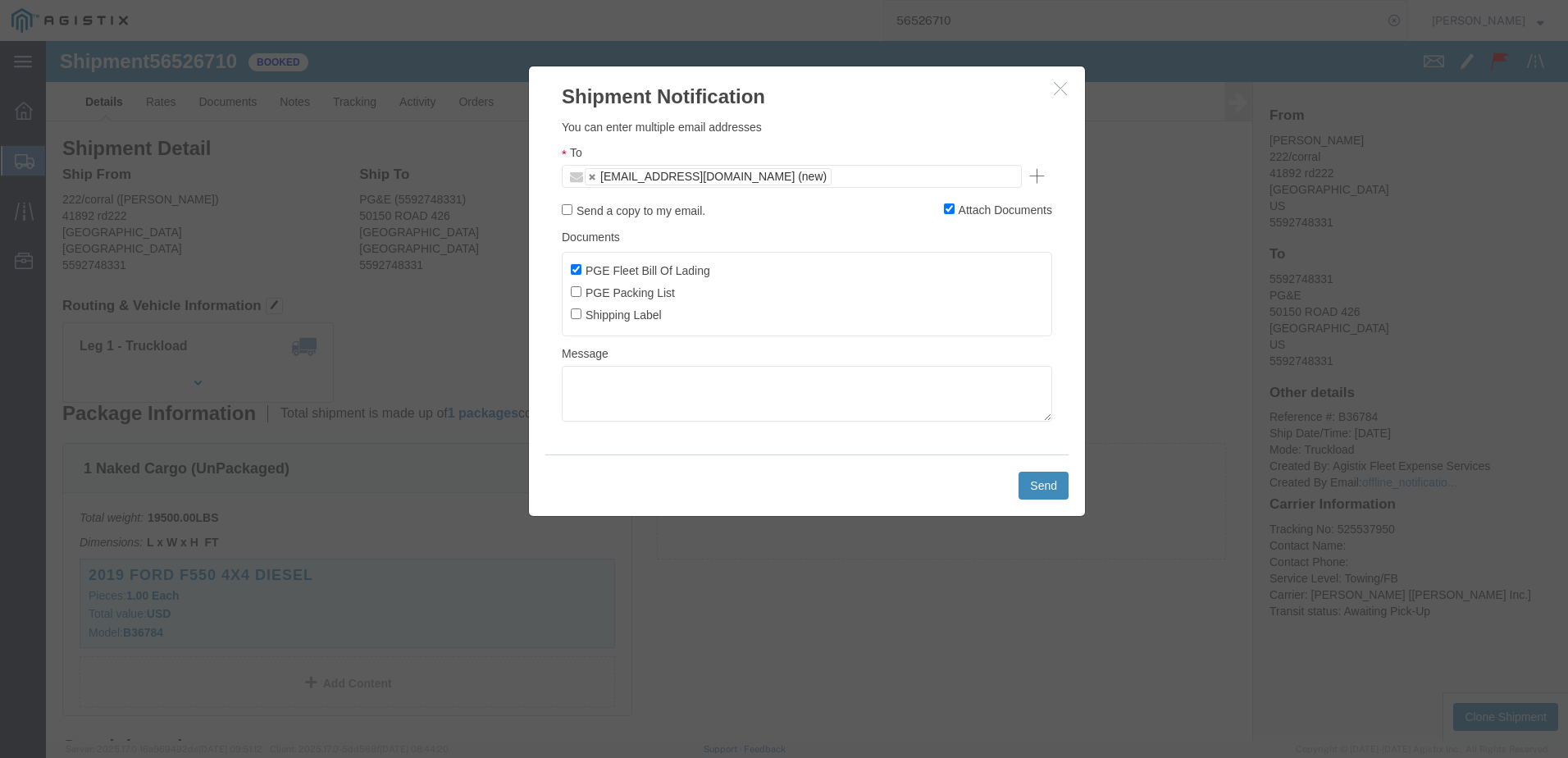
click button "Send"
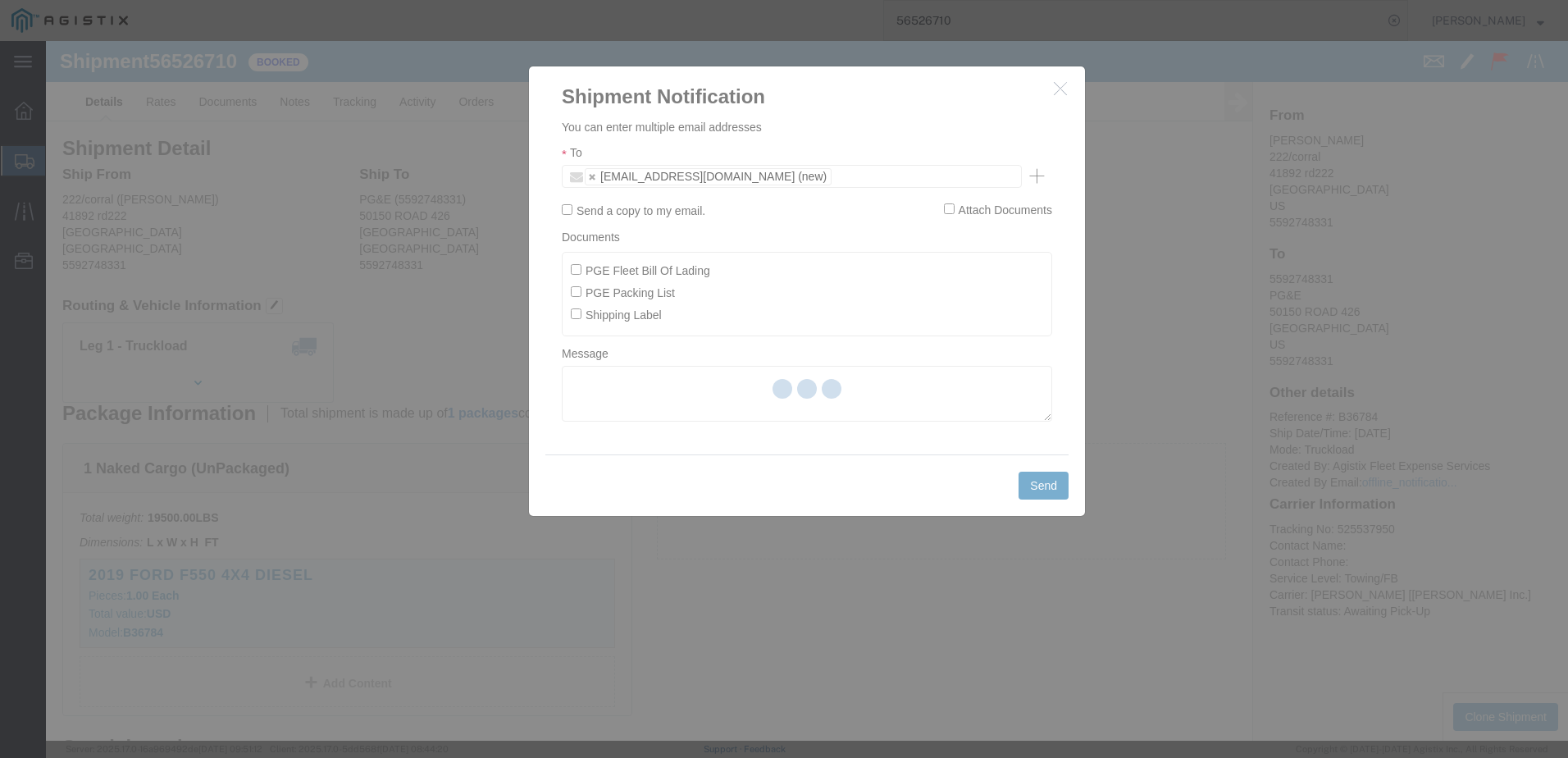
checkbox input "false"
